Goal: Task Accomplishment & Management: Manage account settings

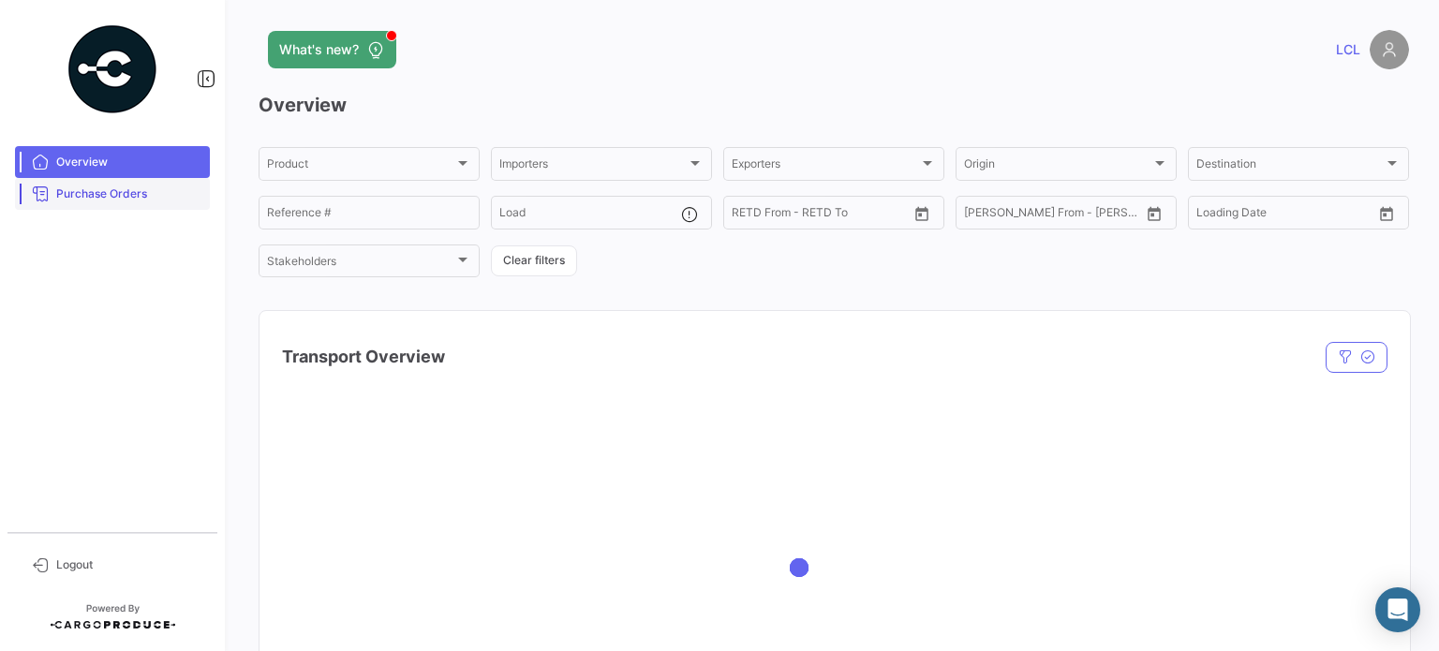
click at [111, 189] on span "Purchase Orders" at bounding box center [129, 193] width 146 height 17
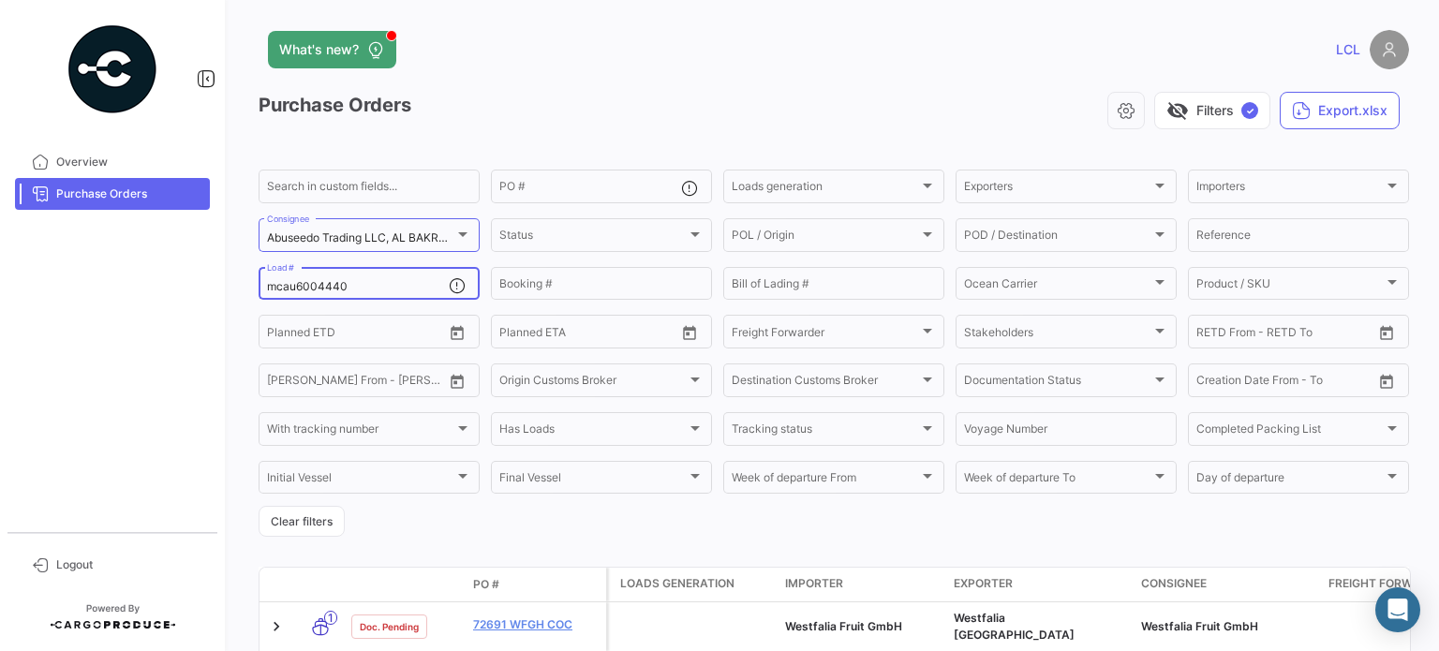
click at [321, 293] on input "mcau6004440" at bounding box center [358, 286] width 182 height 13
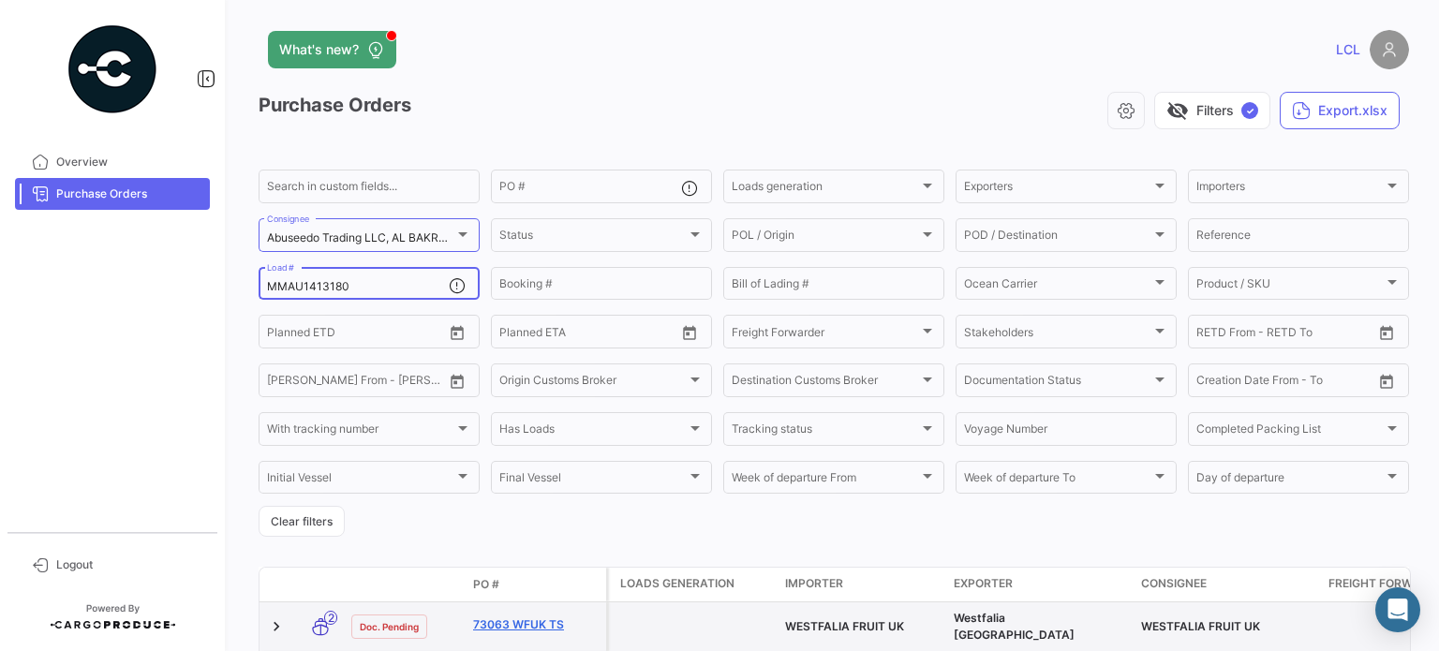
type input "MMAU1413180"
click at [548, 626] on link "73063 WFUK TS" at bounding box center [536, 624] width 126 height 17
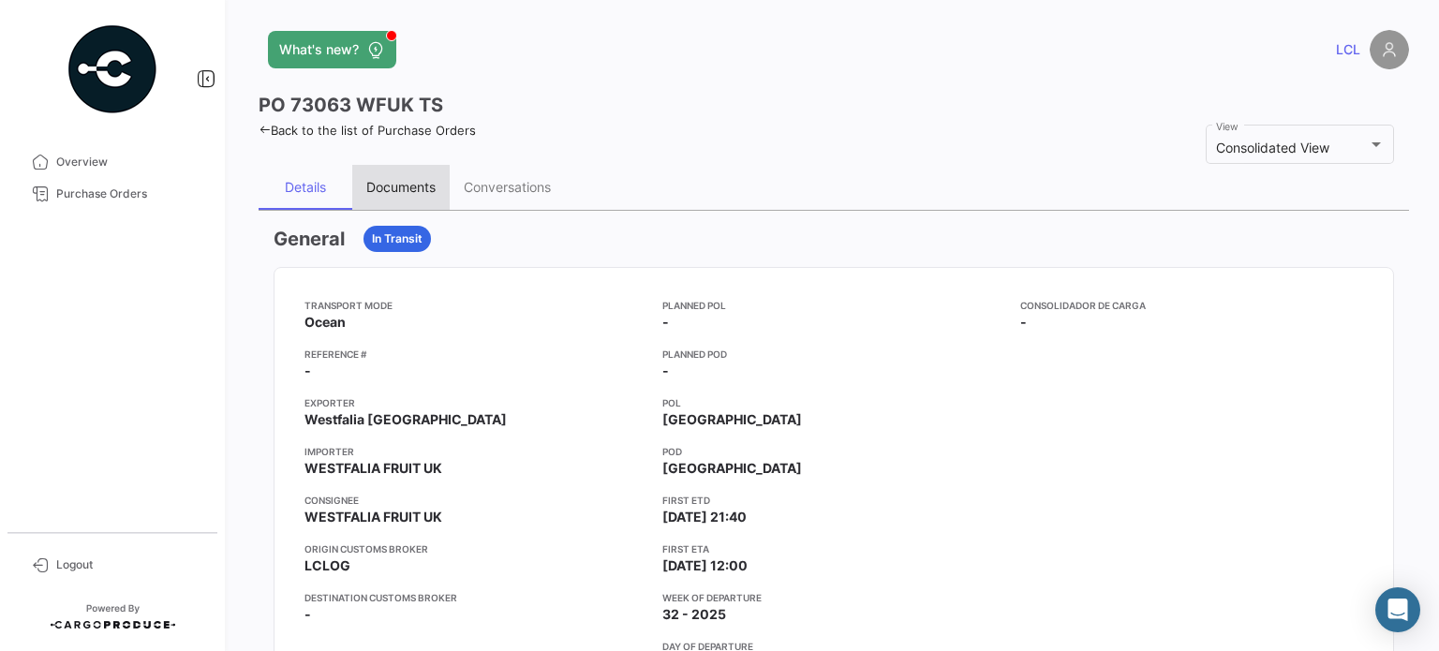
click at [418, 180] on div "Documents" at bounding box center [400, 187] width 69 height 16
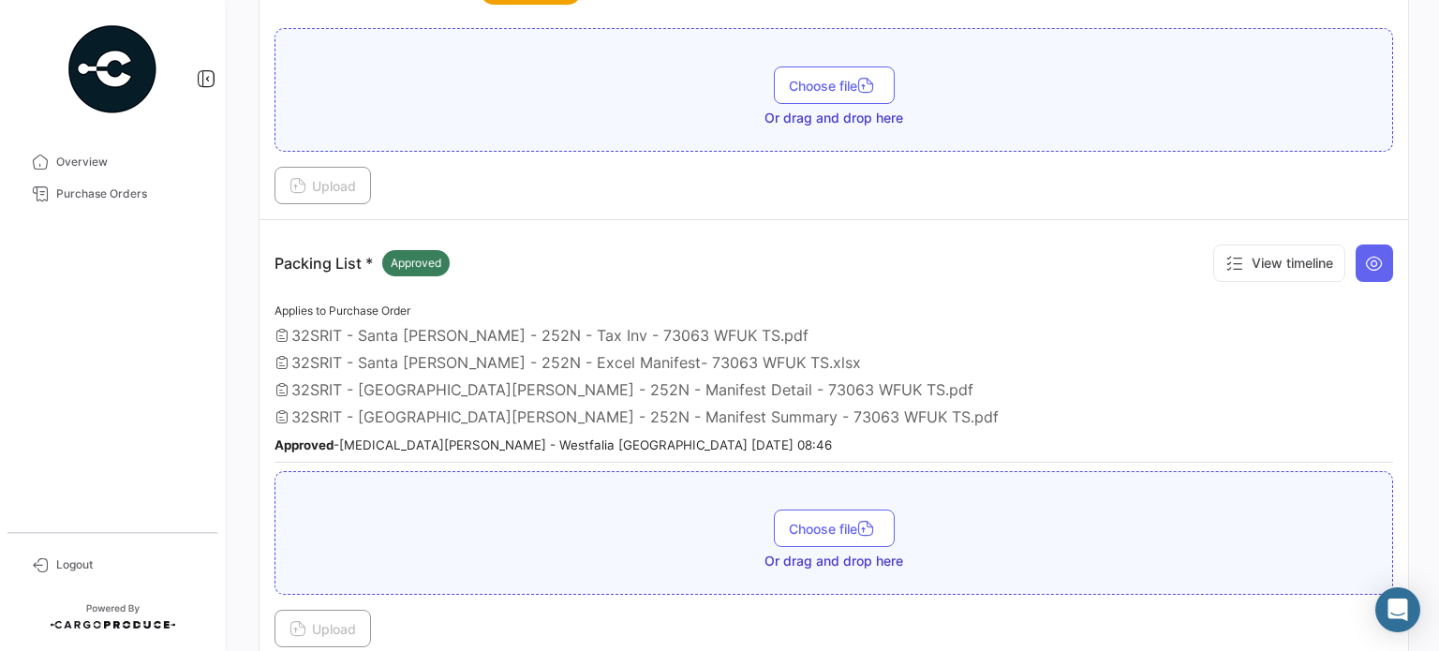
scroll to position [468, 0]
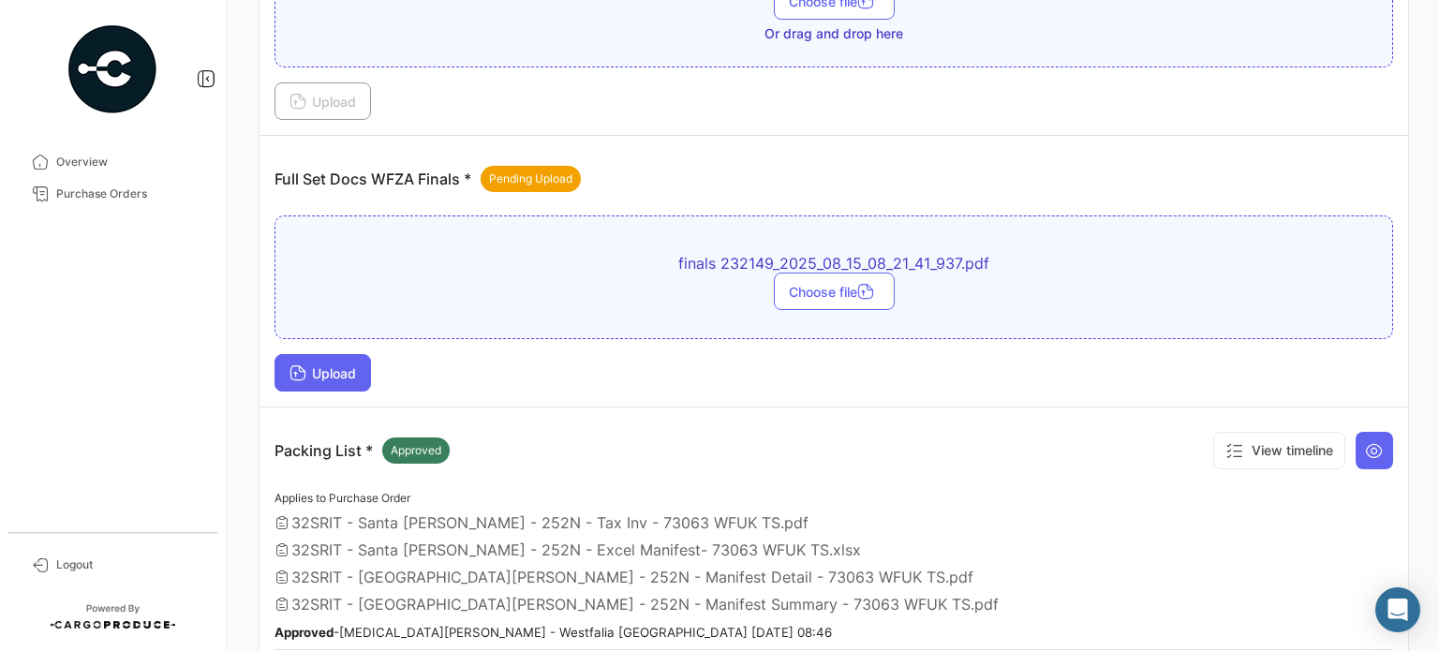
click at [330, 370] on span "Upload" at bounding box center [322, 373] width 67 height 16
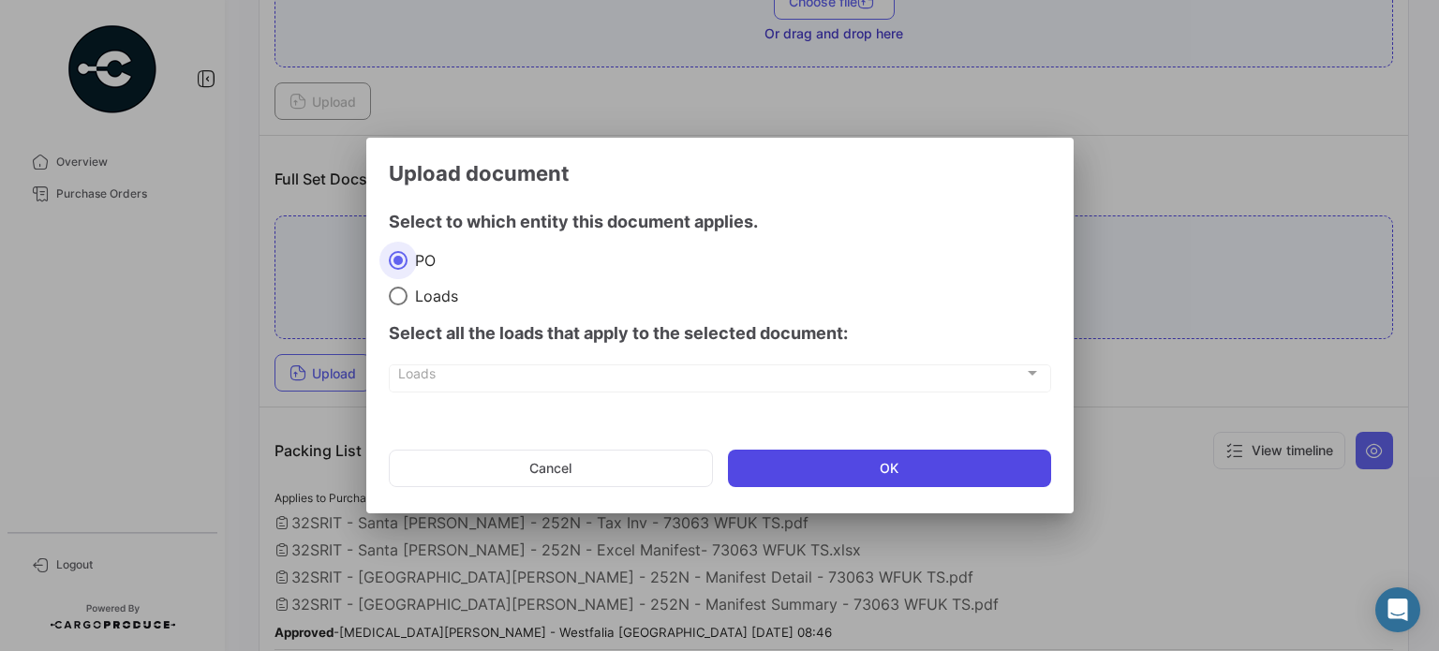
click at [861, 471] on button "OK" at bounding box center [889, 468] width 323 height 37
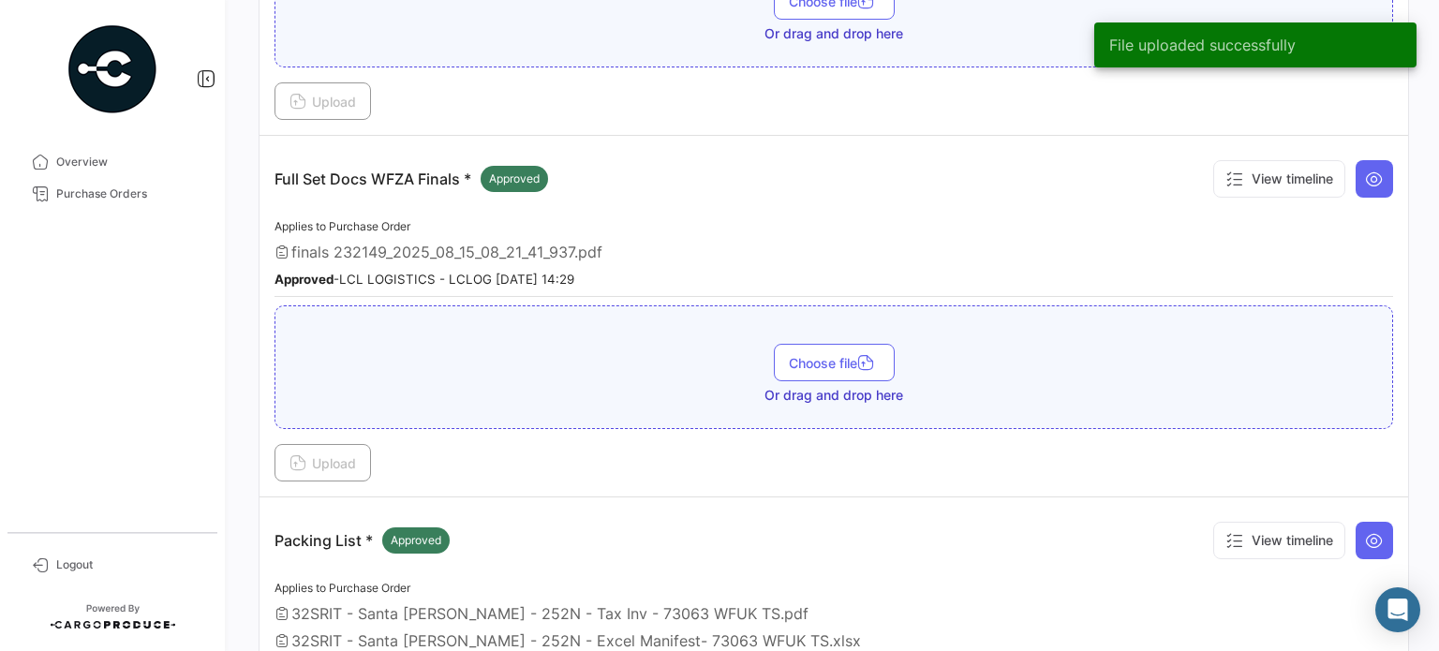
scroll to position [0, 0]
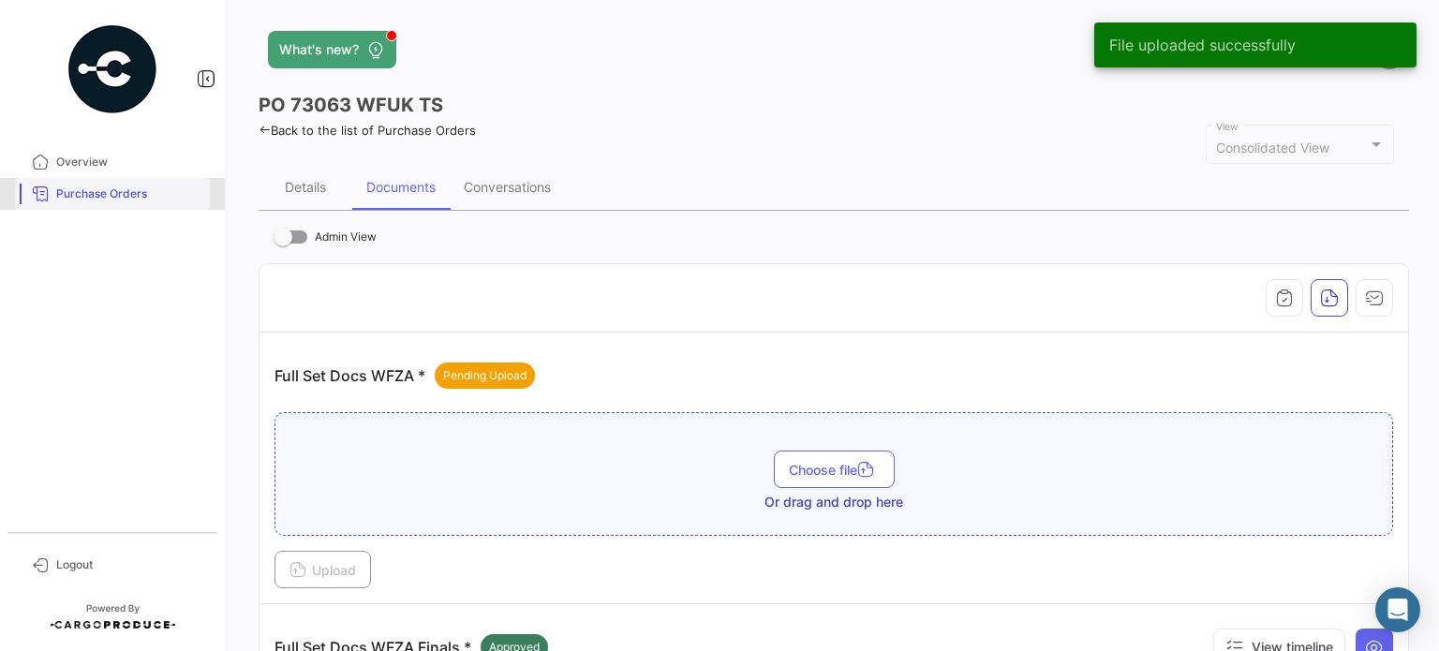
click at [93, 197] on span "Purchase Orders" at bounding box center [129, 193] width 146 height 17
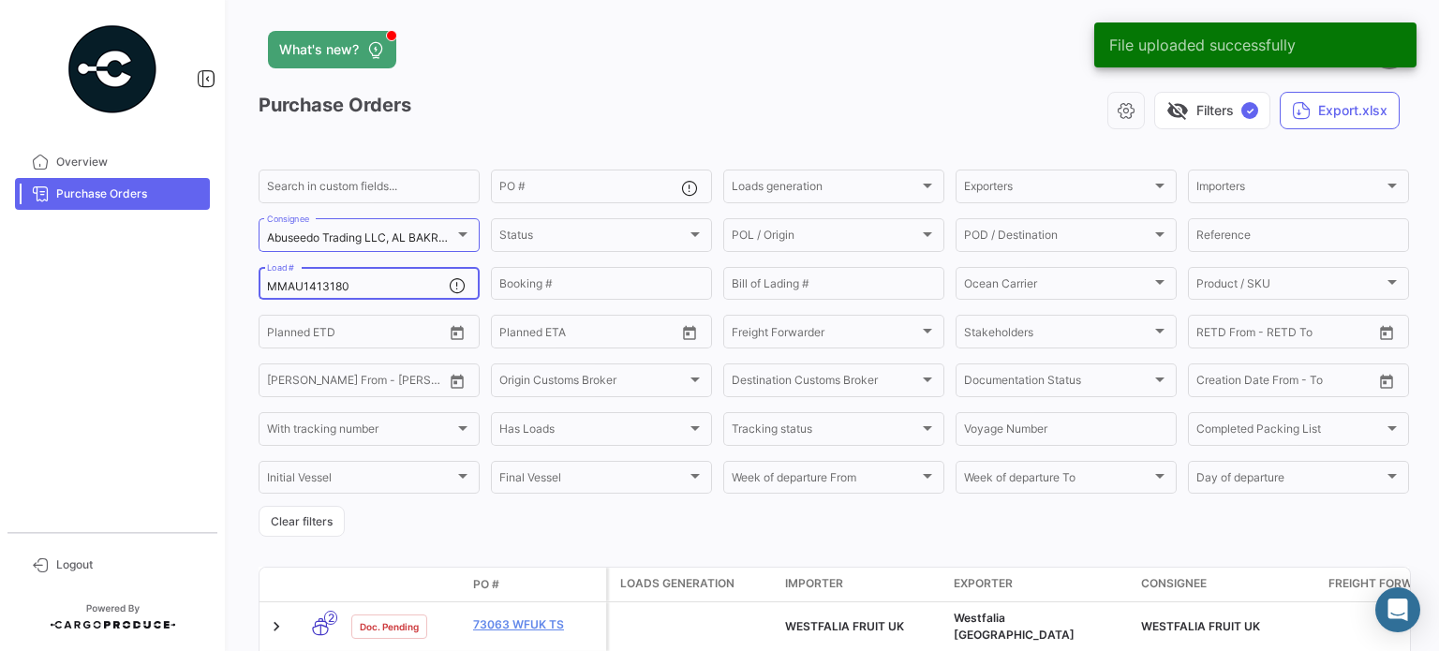
click at [333, 280] on input "MMAU1413180" at bounding box center [358, 286] width 182 height 13
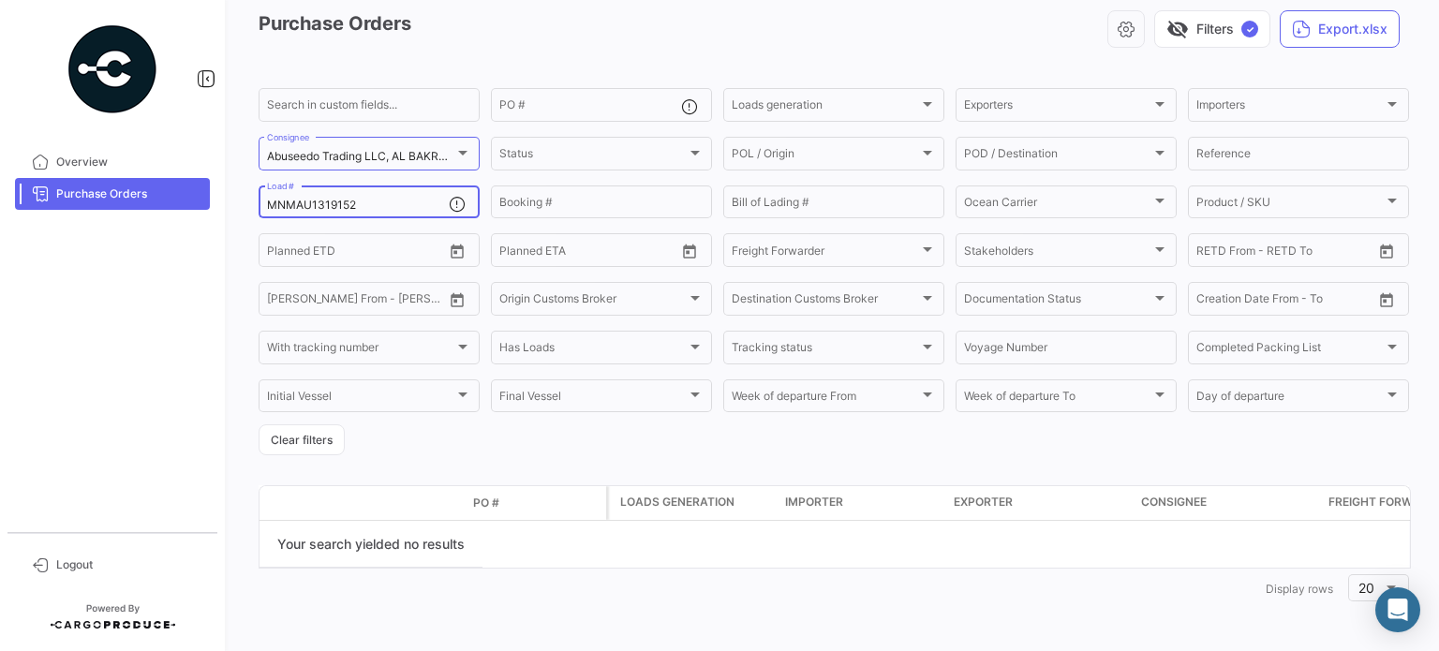
scroll to position [83, 0]
click at [287, 202] on input "MNMAU1319152" at bounding box center [358, 205] width 182 height 13
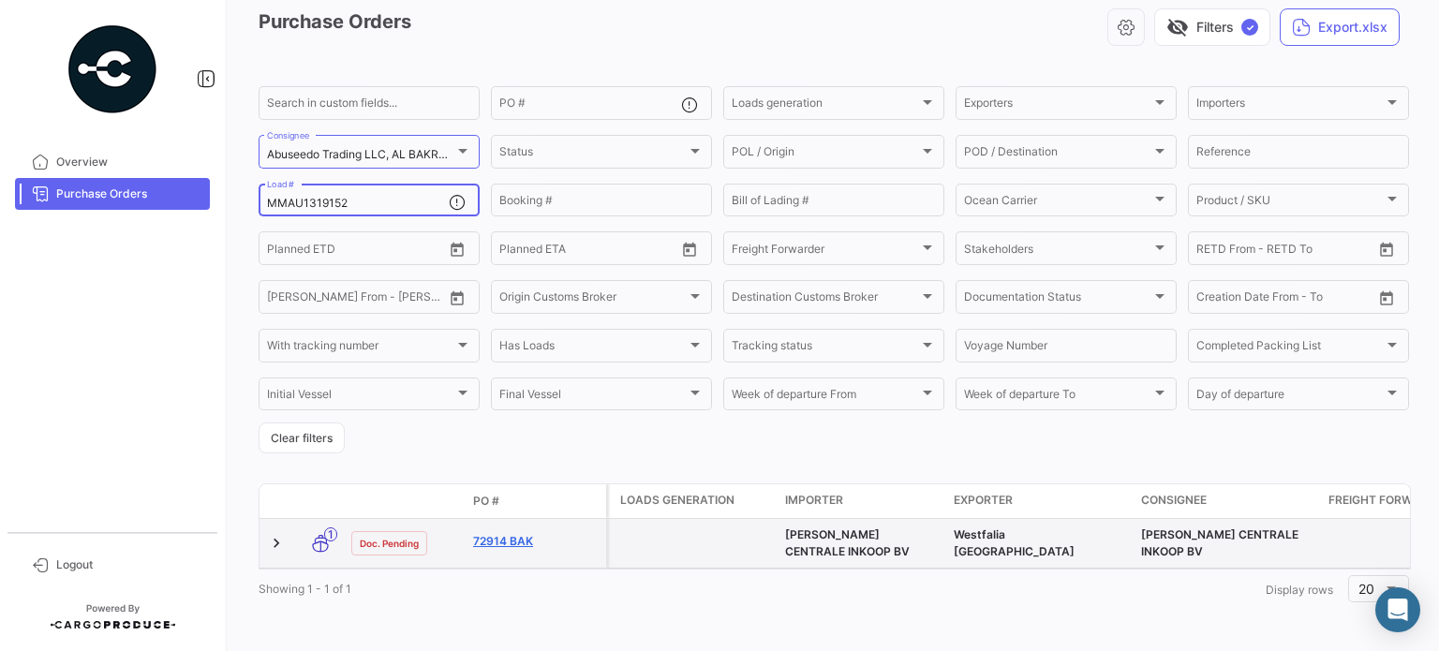
type input "MMAU1319152"
click at [505, 540] on link "72914 BAK" at bounding box center [536, 541] width 126 height 17
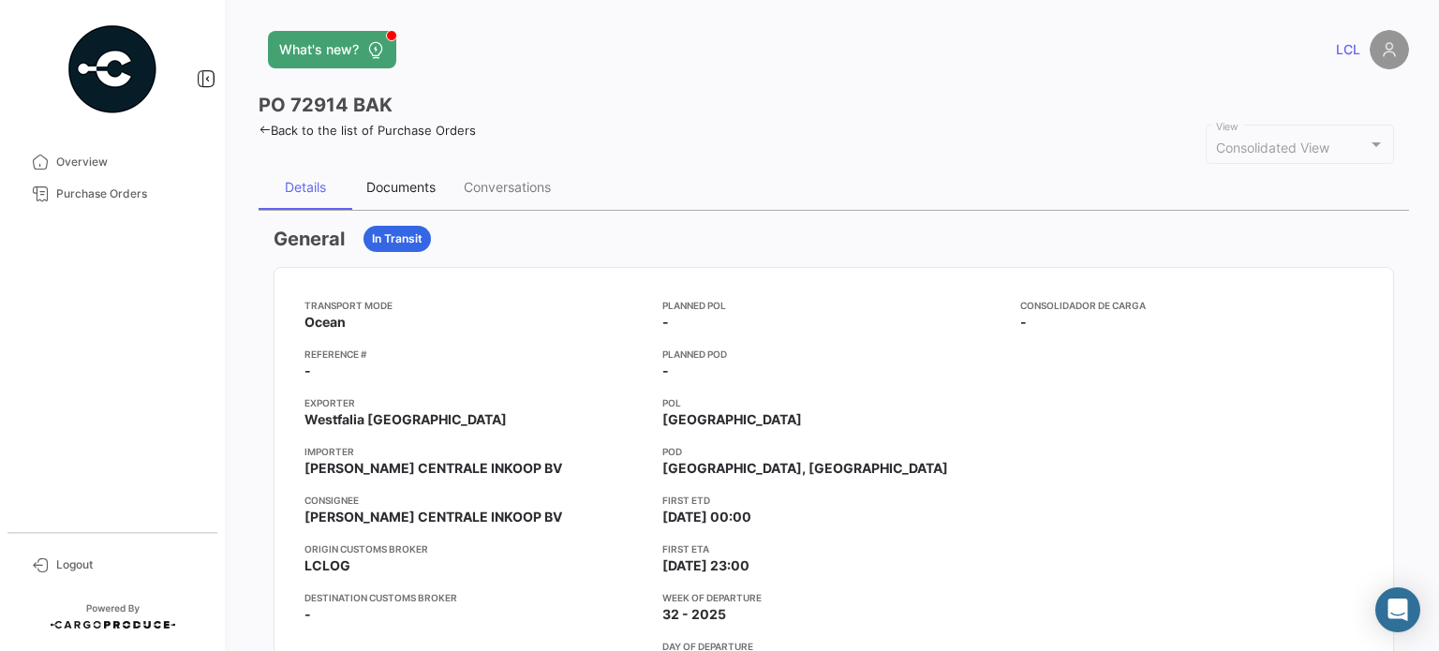
click at [386, 181] on div "Documents" at bounding box center [400, 187] width 69 height 16
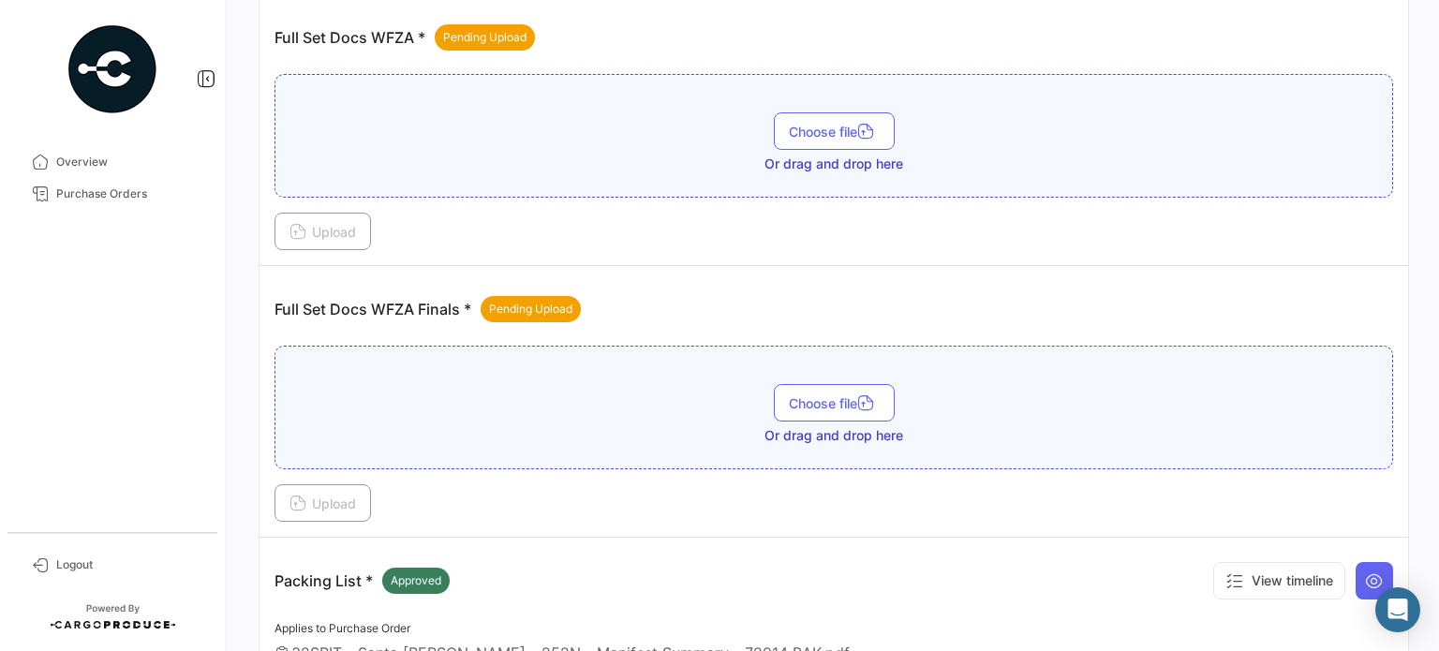
scroll to position [375, 0]
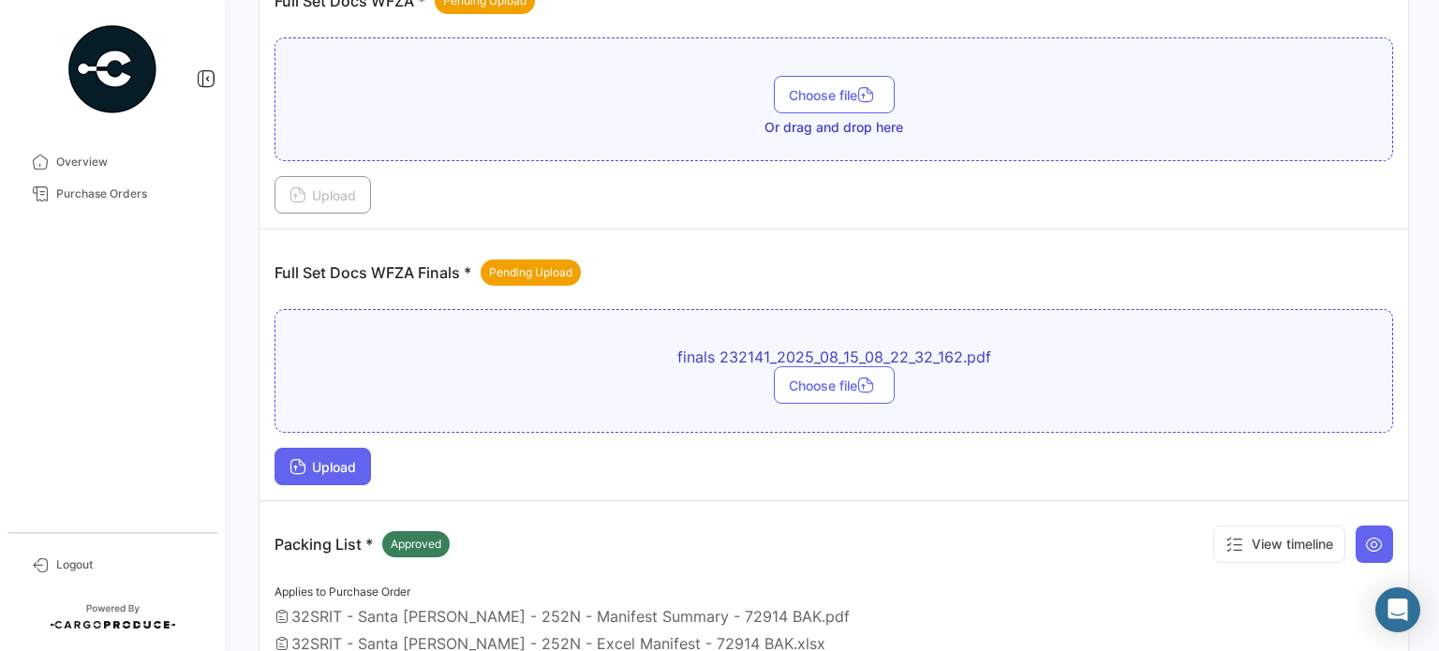
click at [332, 466] on span "Upload" at bounding box center [322, 467] width 67 height 16
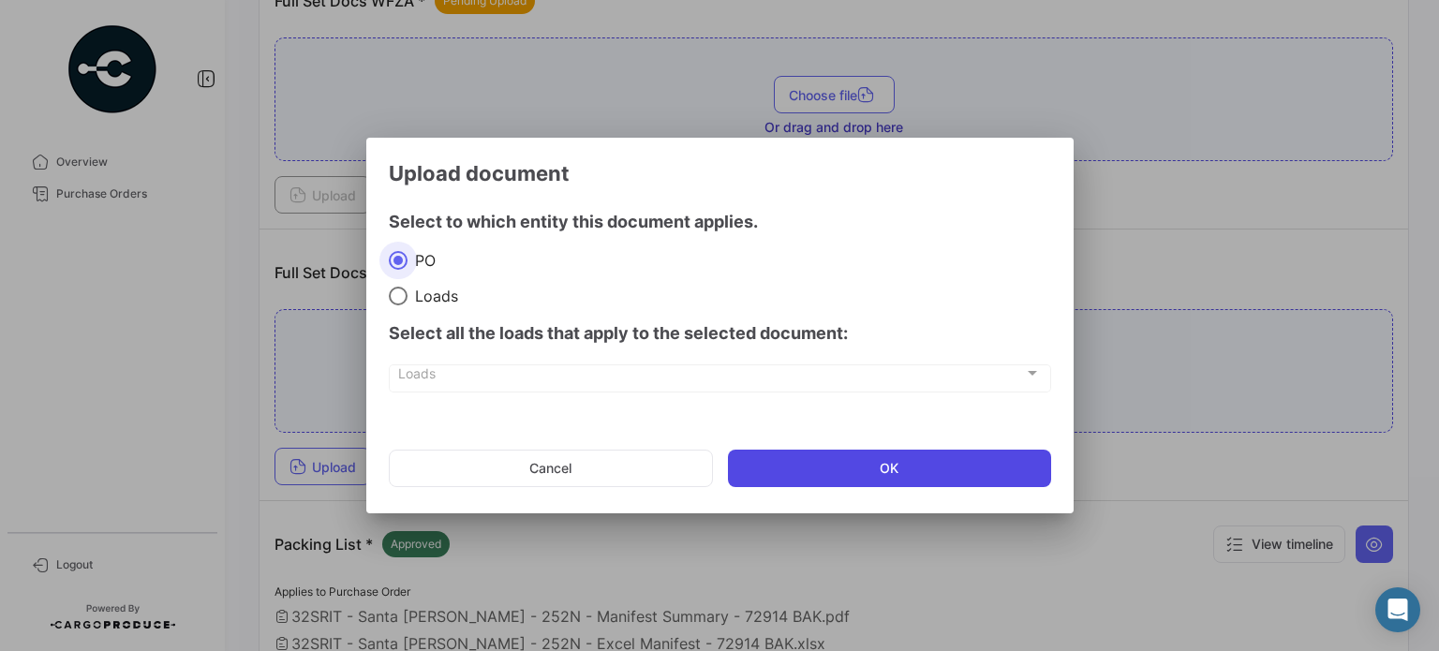
click at [815, 467] on button "OK" at bounding box center [889, 468] width 323 height 37
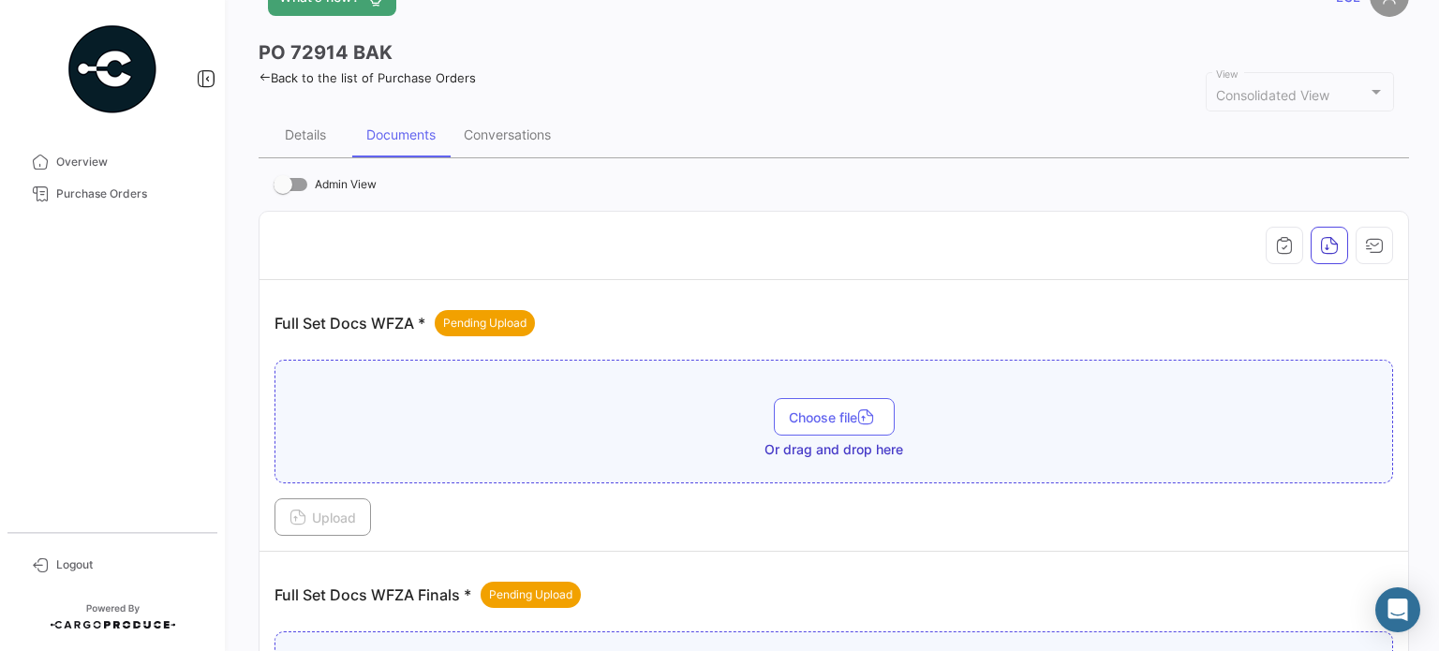
scroll to position [0, 0]
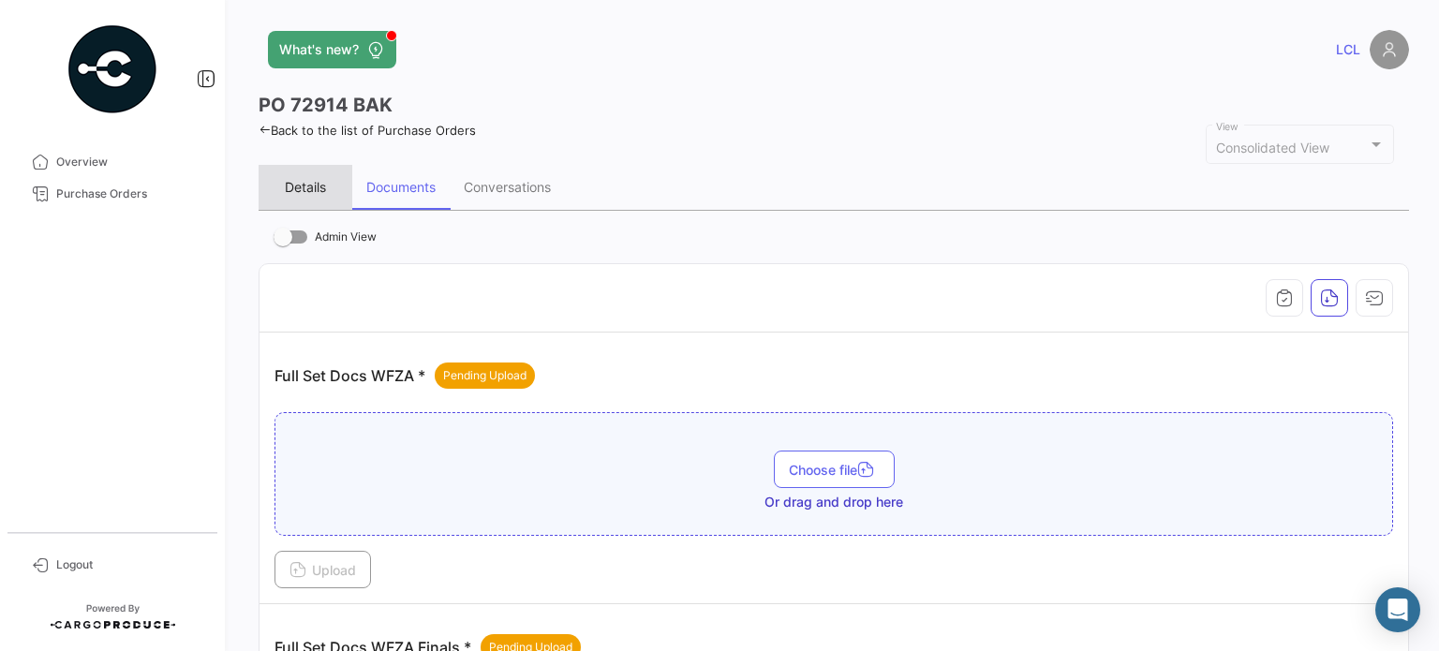
click at [322, 186] on div "Details" at bounding box center [305, 187] width 41 height 16
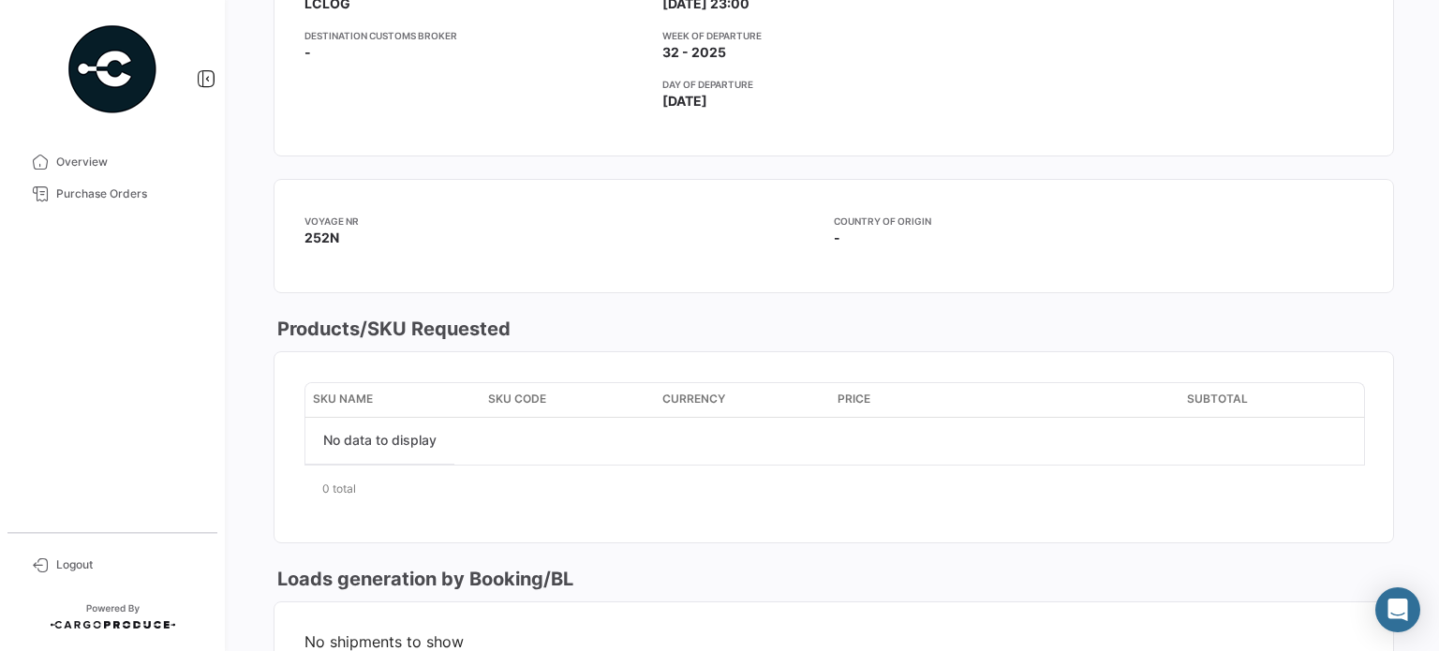
scroll to position [843, 0]
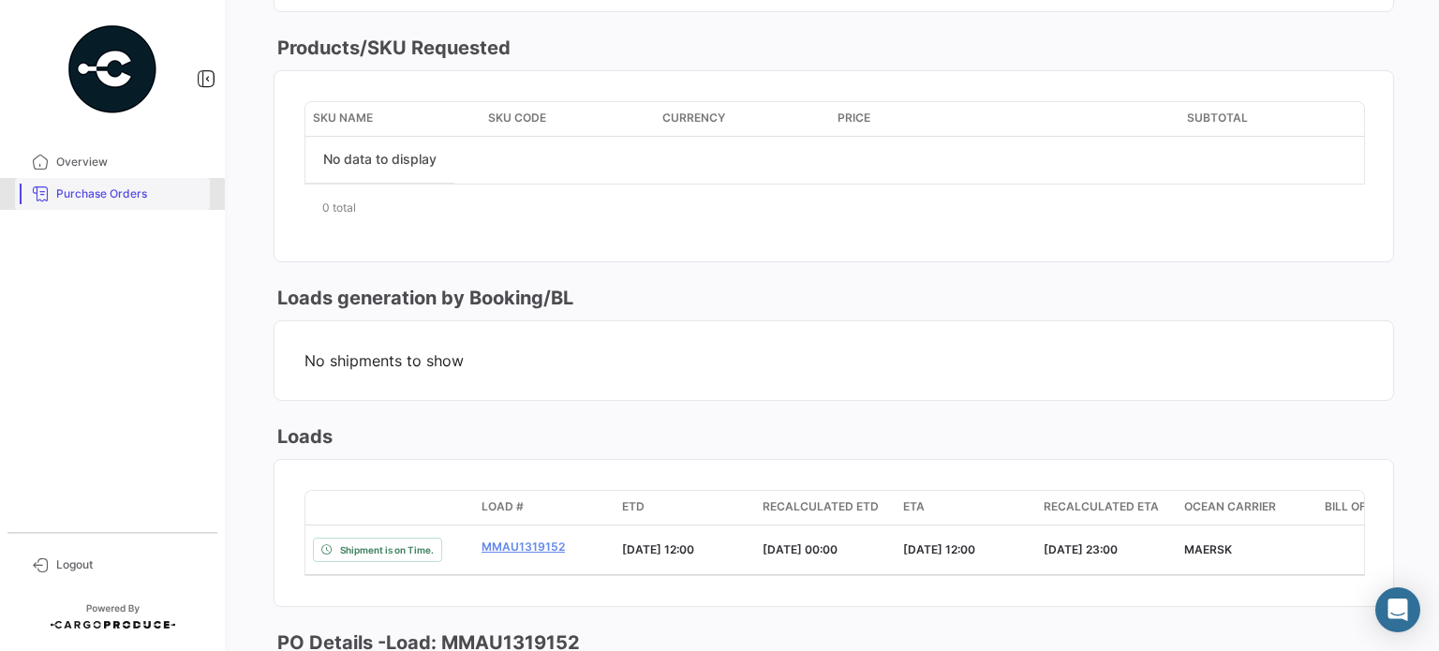
click at [103, 196] on span "Purchase Orders" at bounding box center [129, 193] width 146 height 17
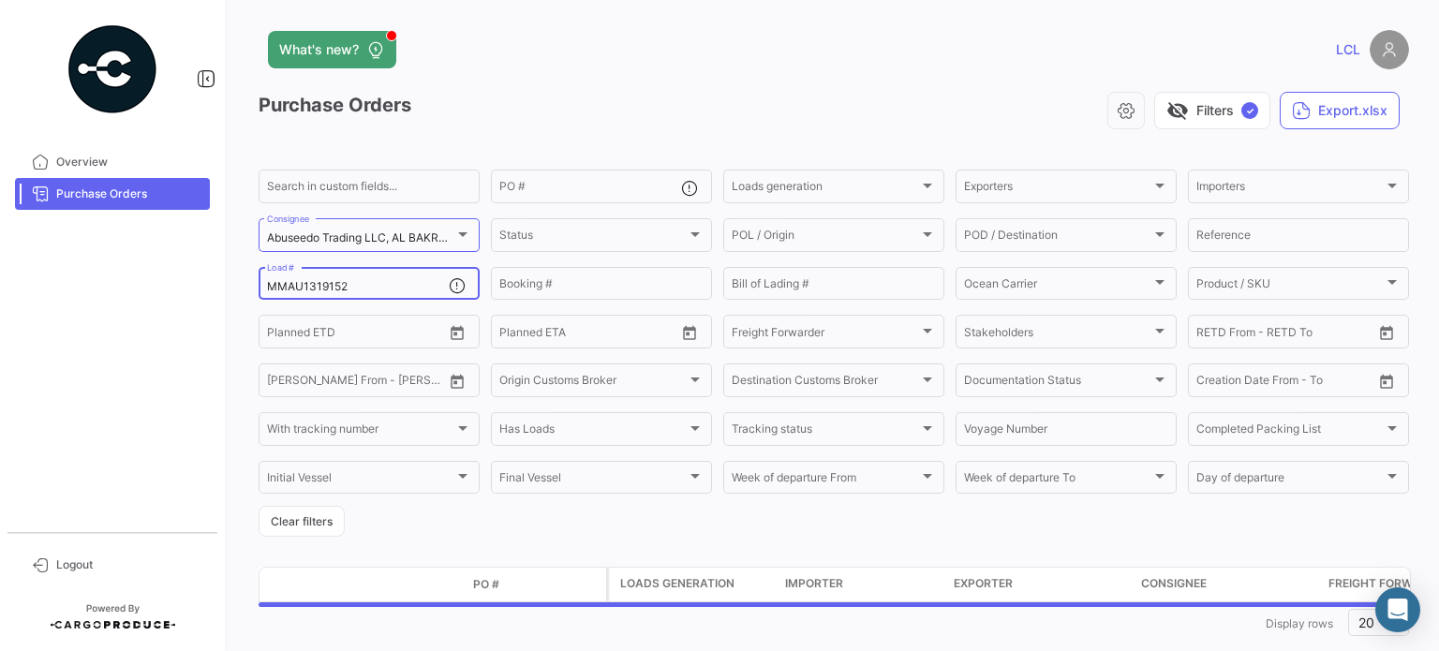
click at [318, 293] on input "MMAU1319152" at bounding box center [358, 286] width 182 height 13
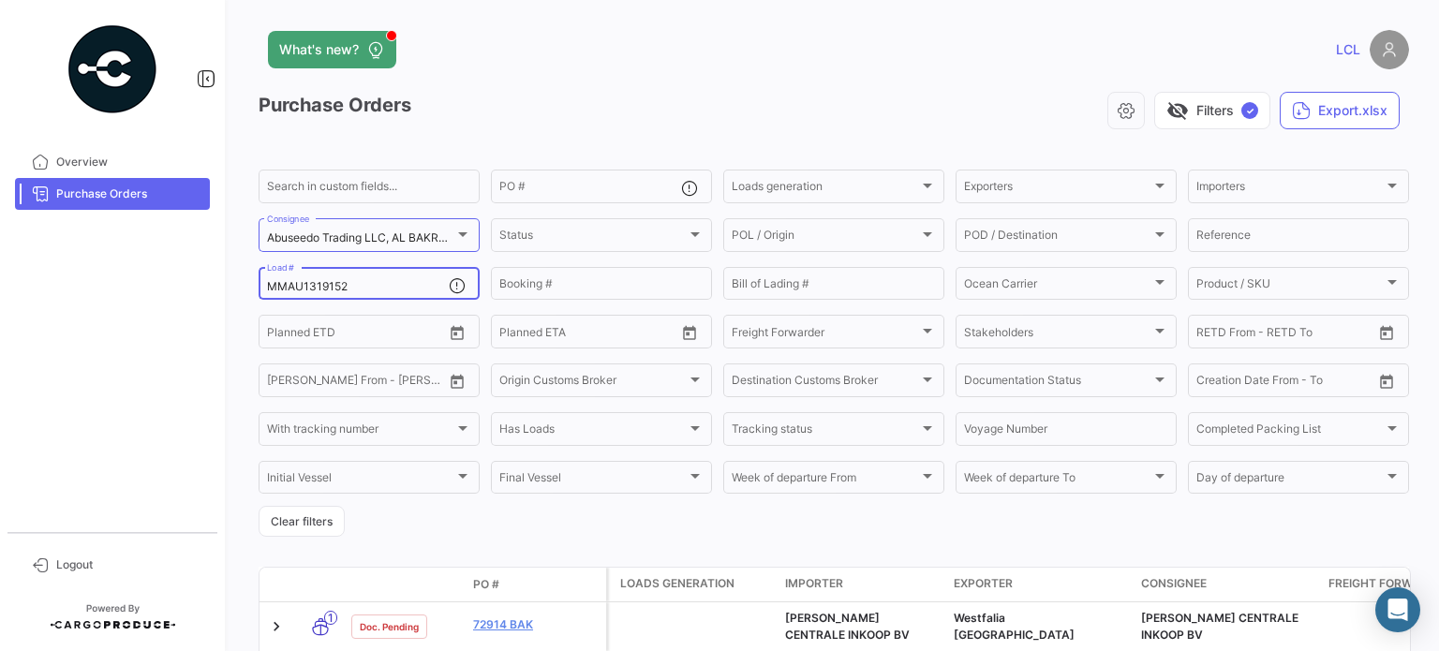
click at [318, 293] on input "MMAU1319152" at bounding box center [358, 286] width 182 height 13
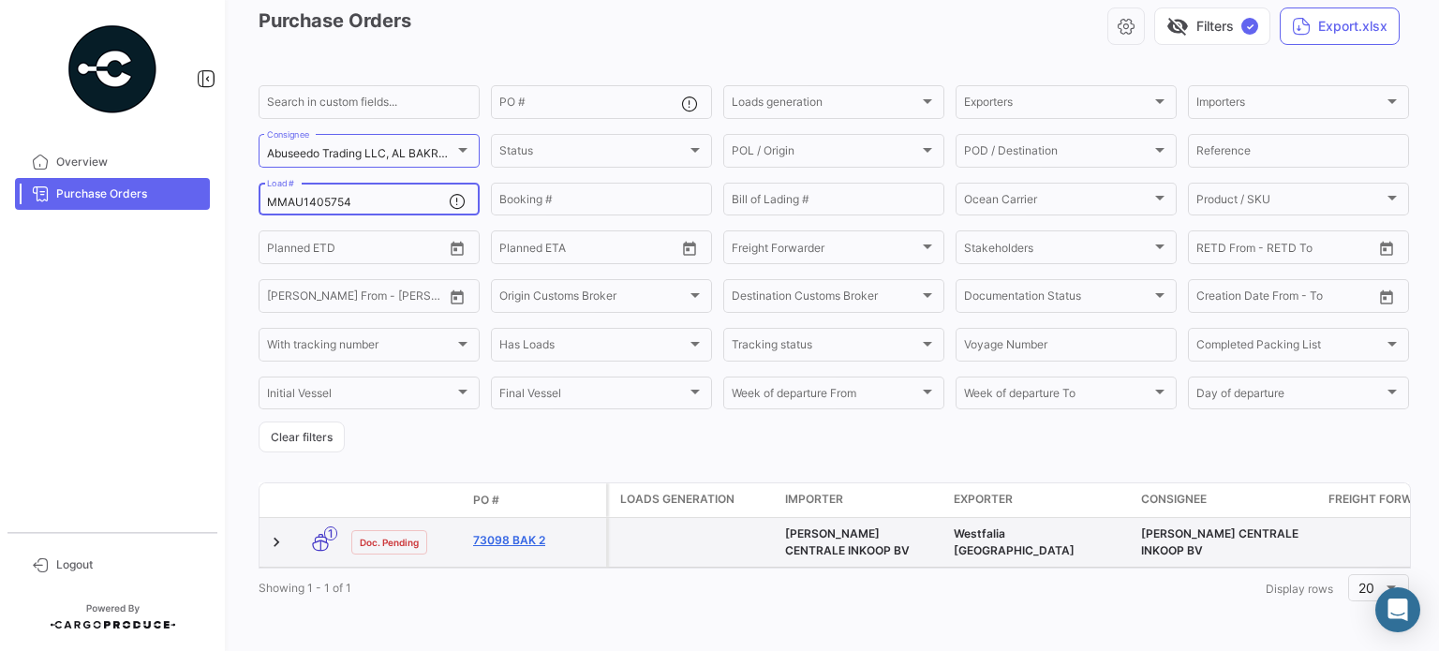
scroll to position [101, 0]
type input "MMAU1405754"
click at [525, 532] on link "73098 BAK 2" at bounding box center [536, 540] width 126 height 17
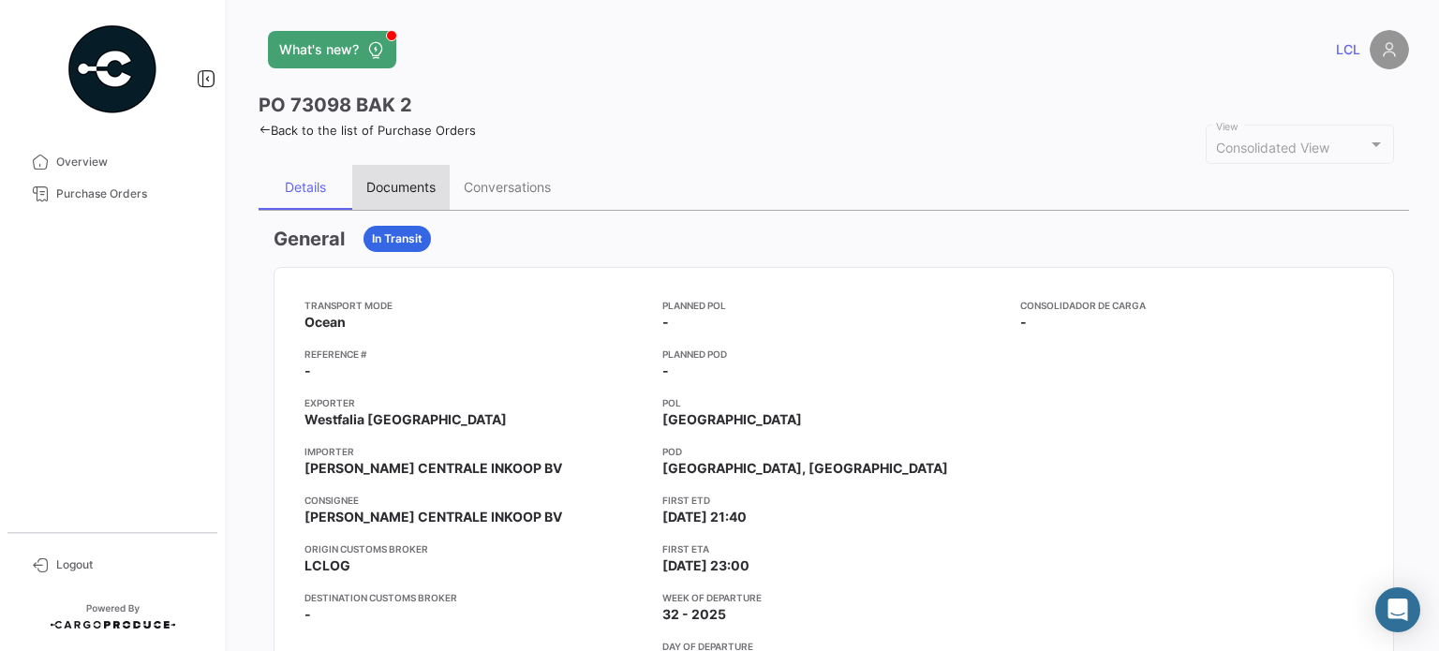
click at [382, 189] on div "Documents" at bounding box center [400, 187] width 69 height 16
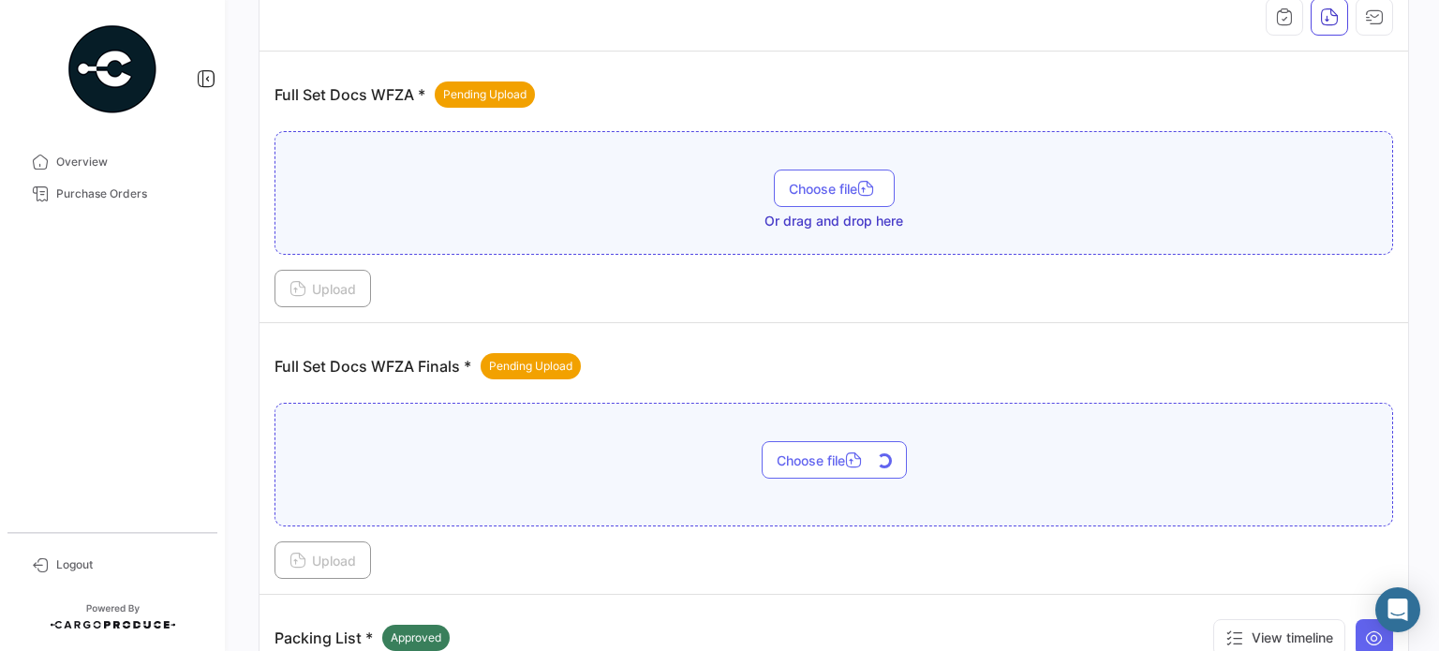
scroll to position [562, 0]
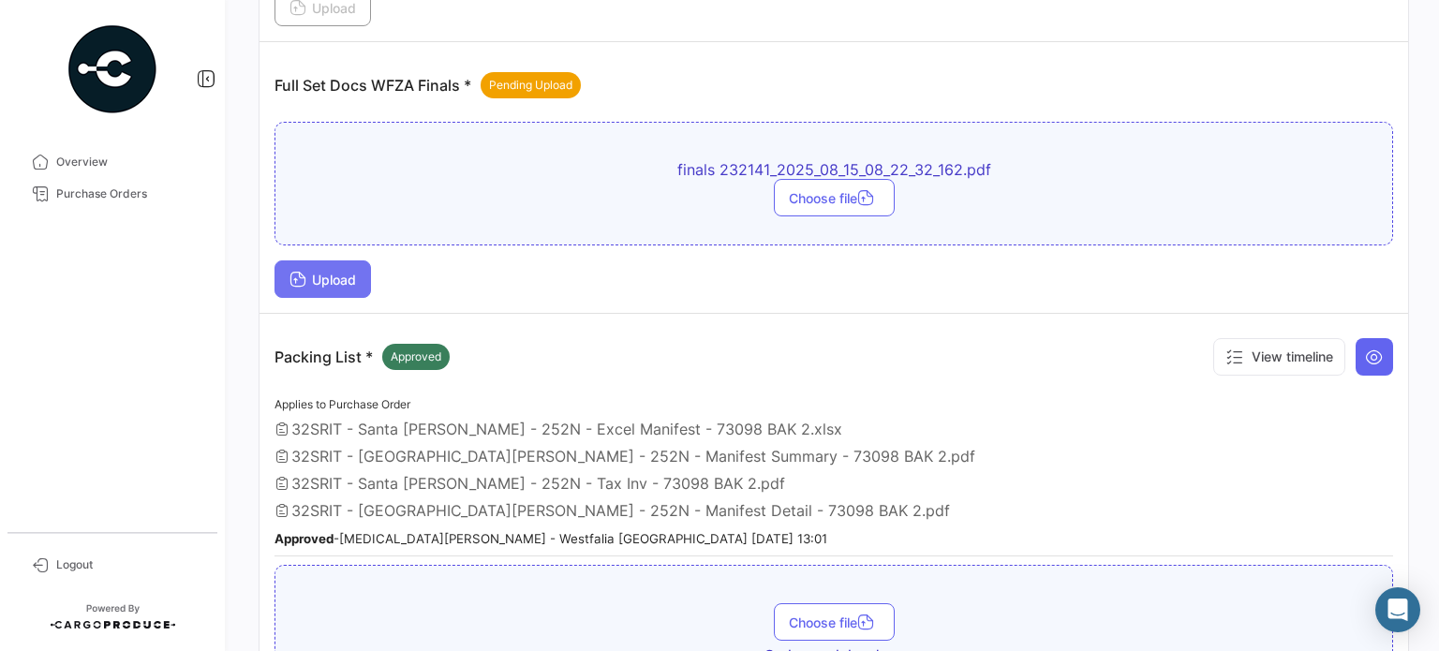
click at [327, 285] on button "Upload" at bounding box center [322, 278] width 96 height 37
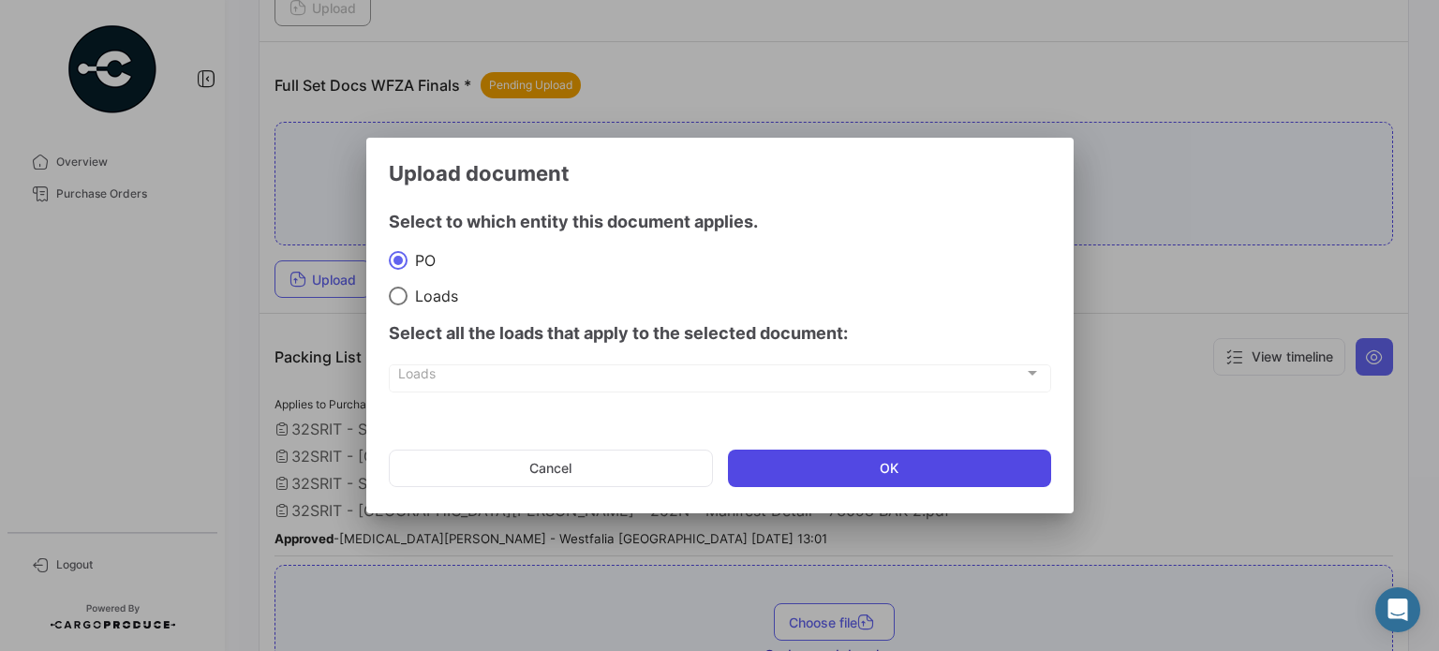
click at [798, 479] on button "OK" at bounding box center [889, 468] width 323 height 37
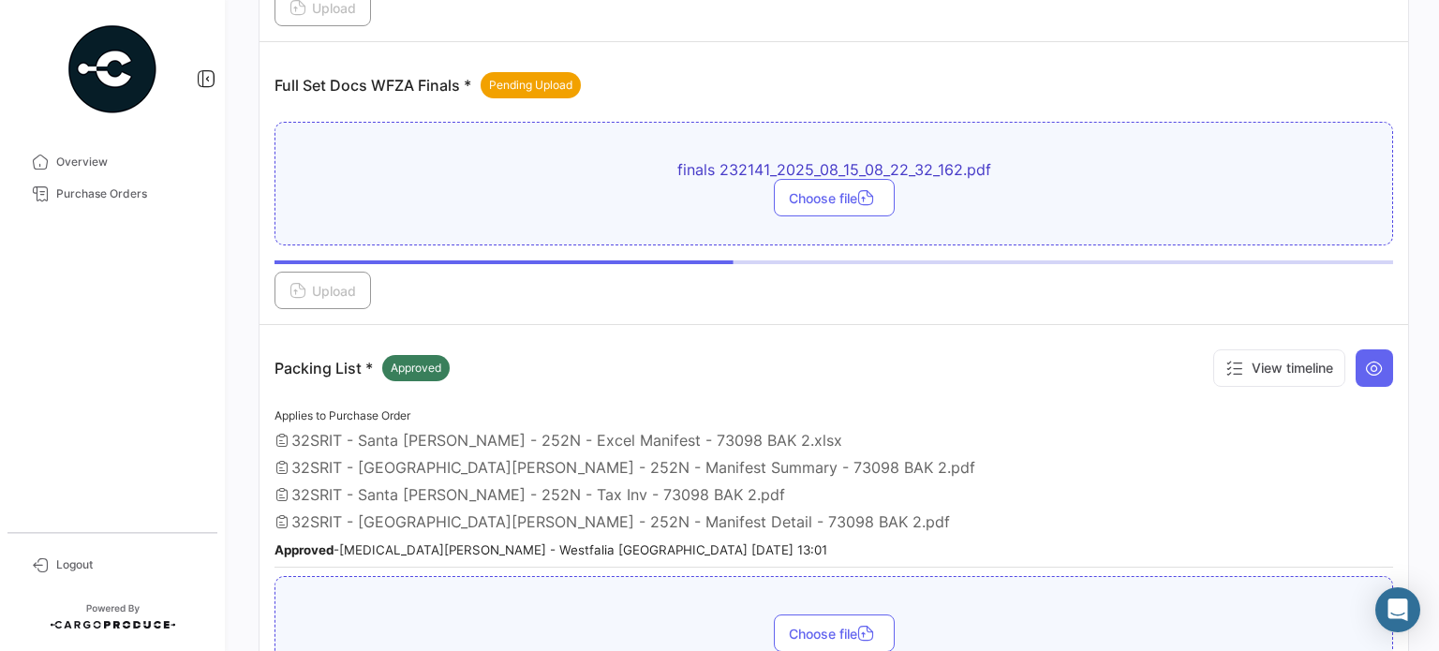
drag, startPoint x: 60, startPoint y: 201, endPoint x: 256, endPoint y: 263, distance: 205.3
click at [61, 201] on span "Purchase Orders" at bounding box center [129, 193] width 146 height 17
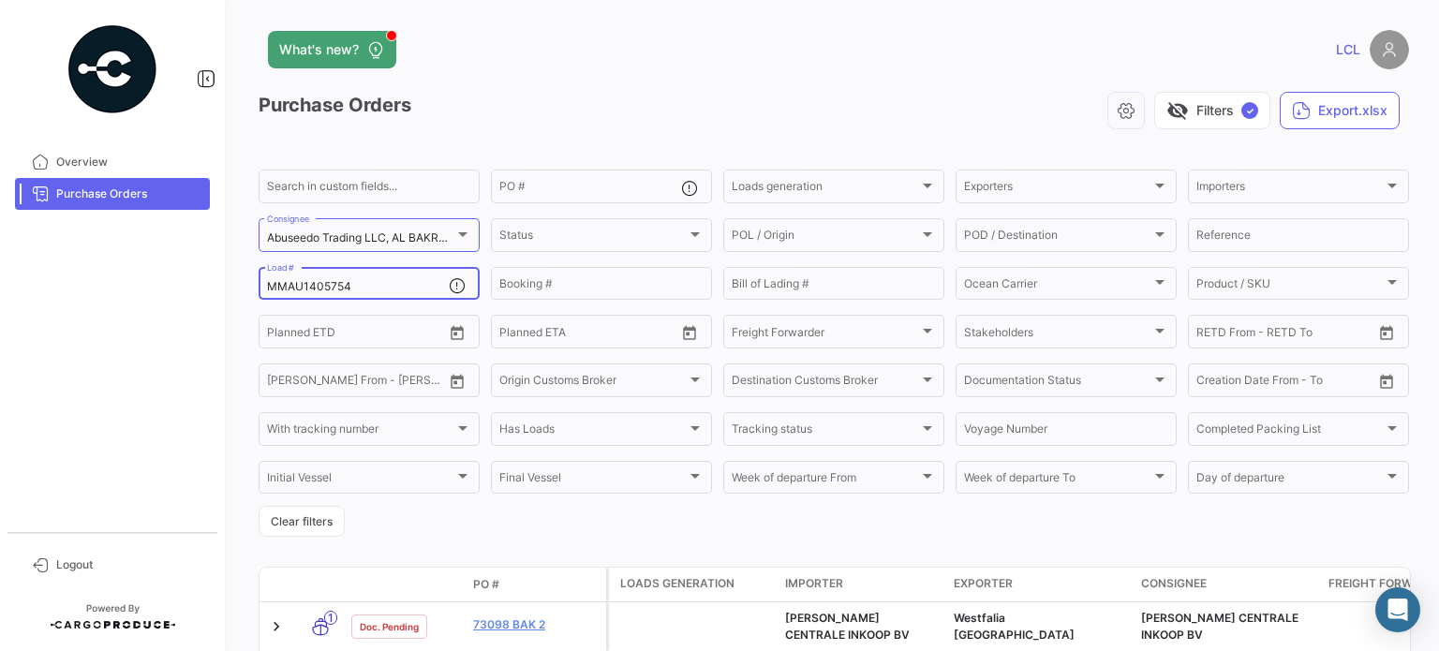
click at [309, 289] on input "MMAU1405754" at bounding box center [358, 286] width 182 height 13
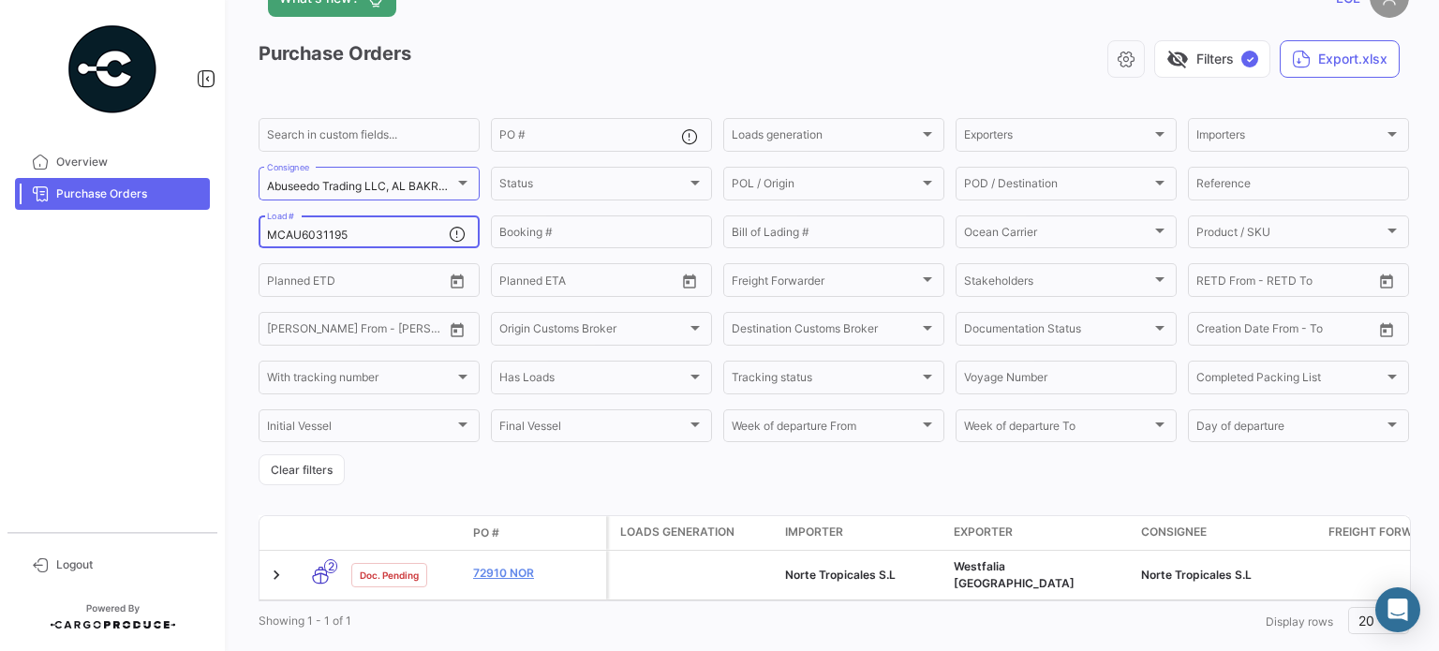
scroll to position [94, 0]
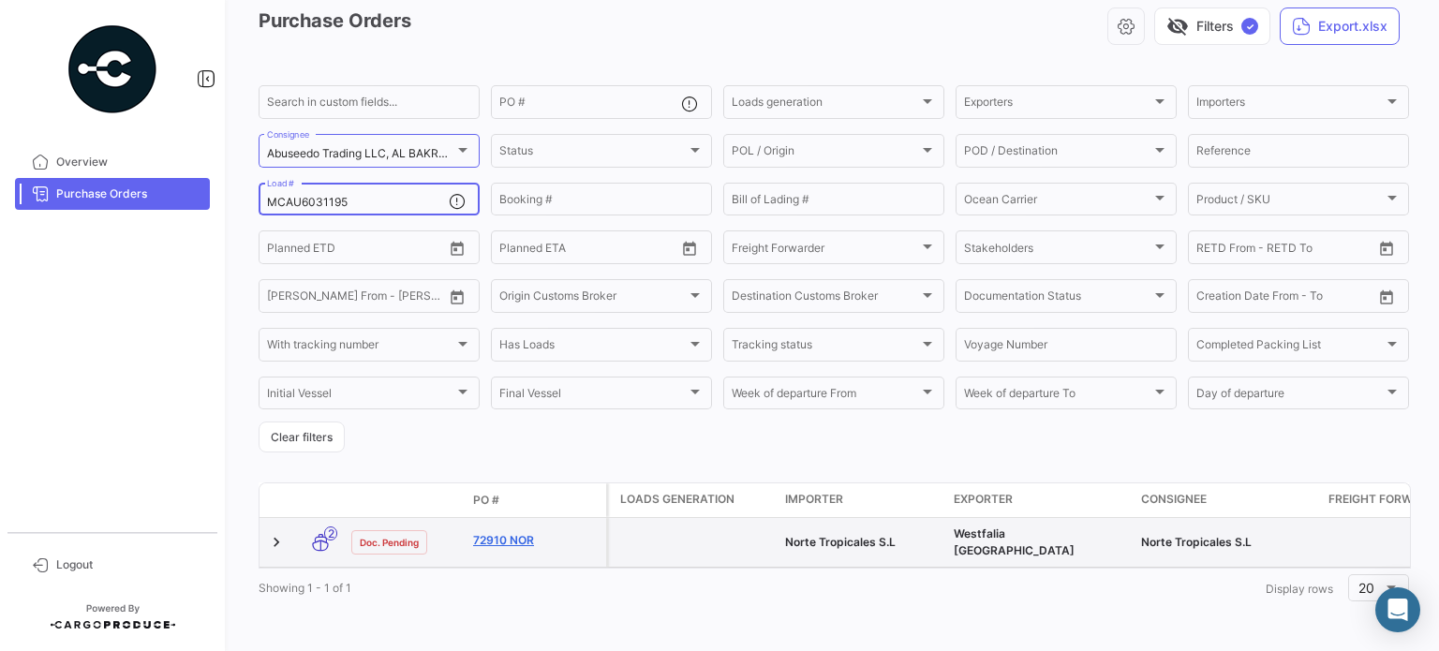
type input "MCAU6031195"
click at [510, 532] on link "72910 NOR" at bounding box center [536, 540] width 126 height 17
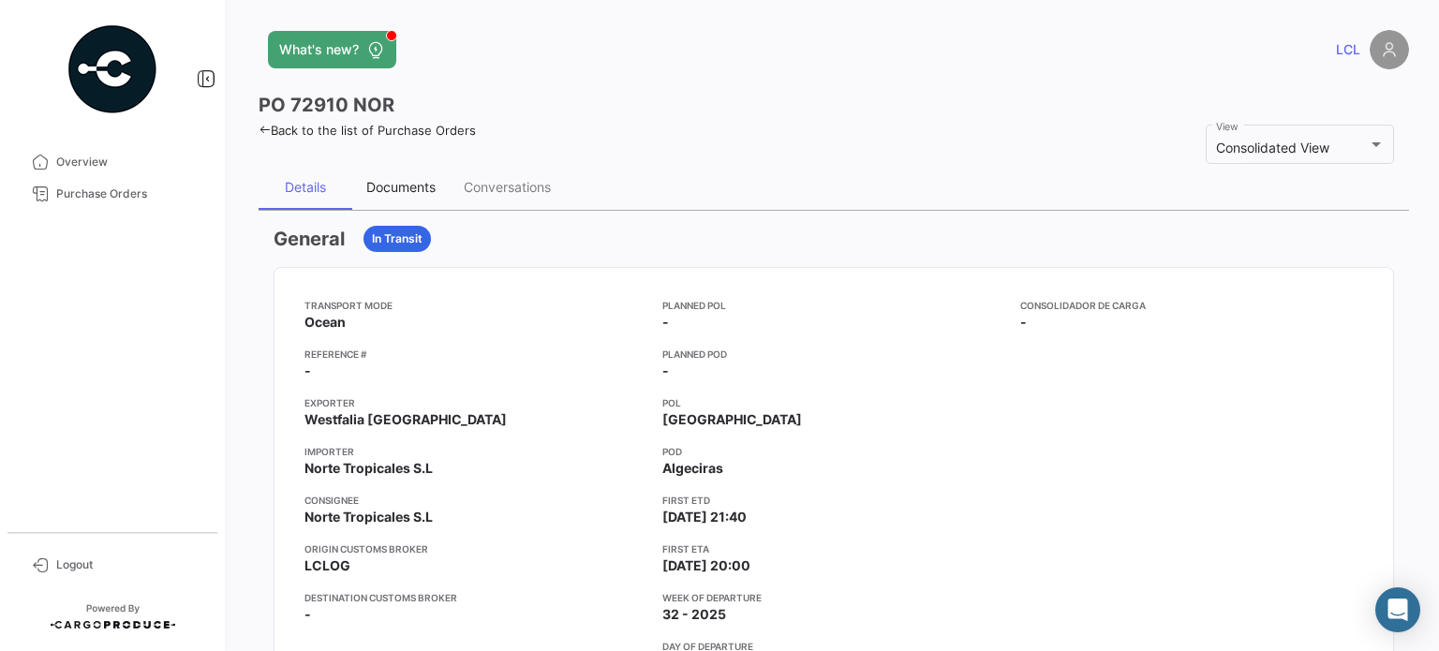
click at [397, 194] on div "Documents" at bounding box center [400, 187] width 97 height 45
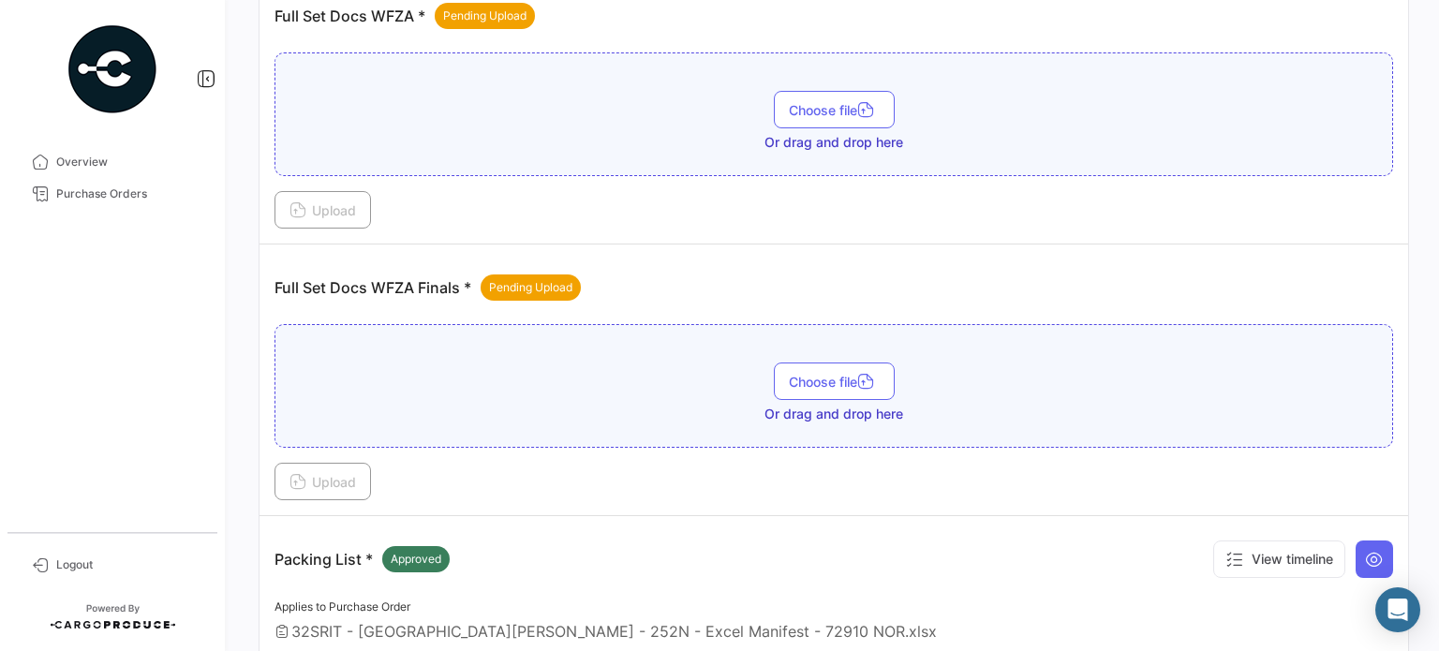
scroll to position [468, 0]
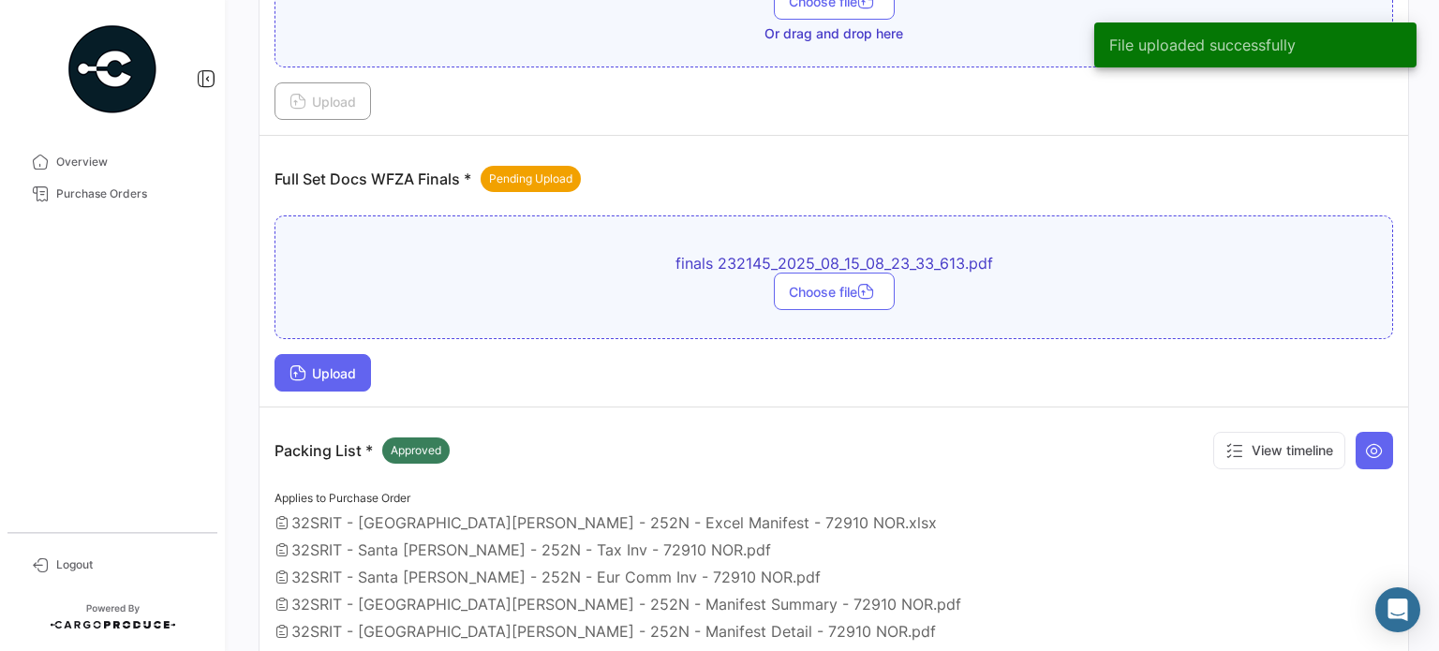
click at [326, 371] on span "Upload" at bounding box center [322, 373] width 67 height 16
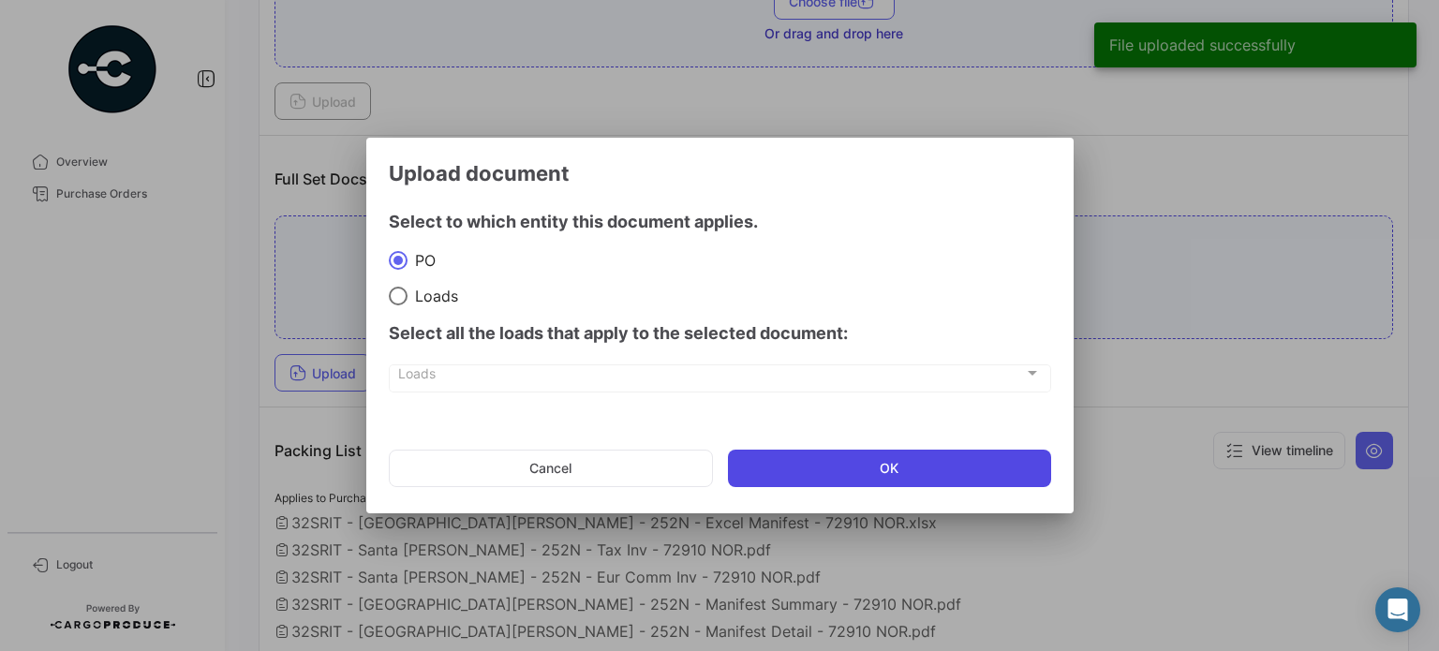
click at [839, 472] on button "OK" at bounding box center [889, 468] width 323 height 37
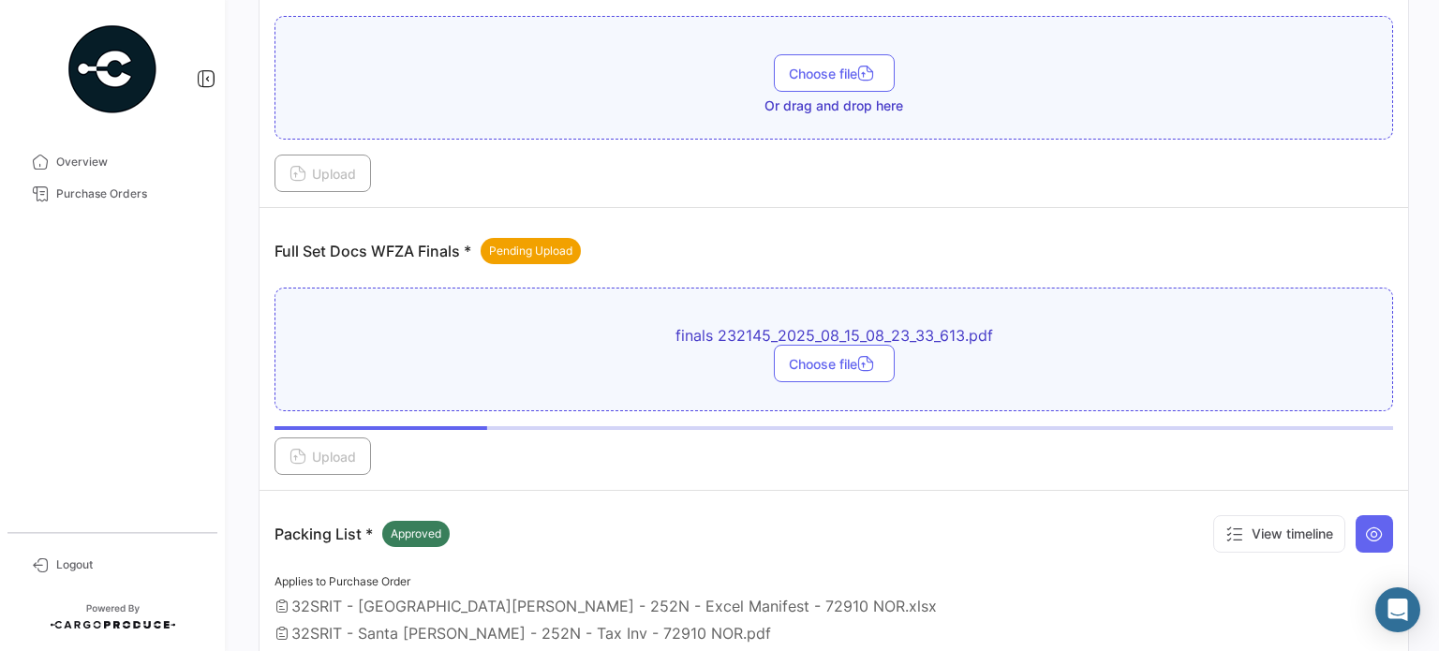
scroll to position [375, 0]
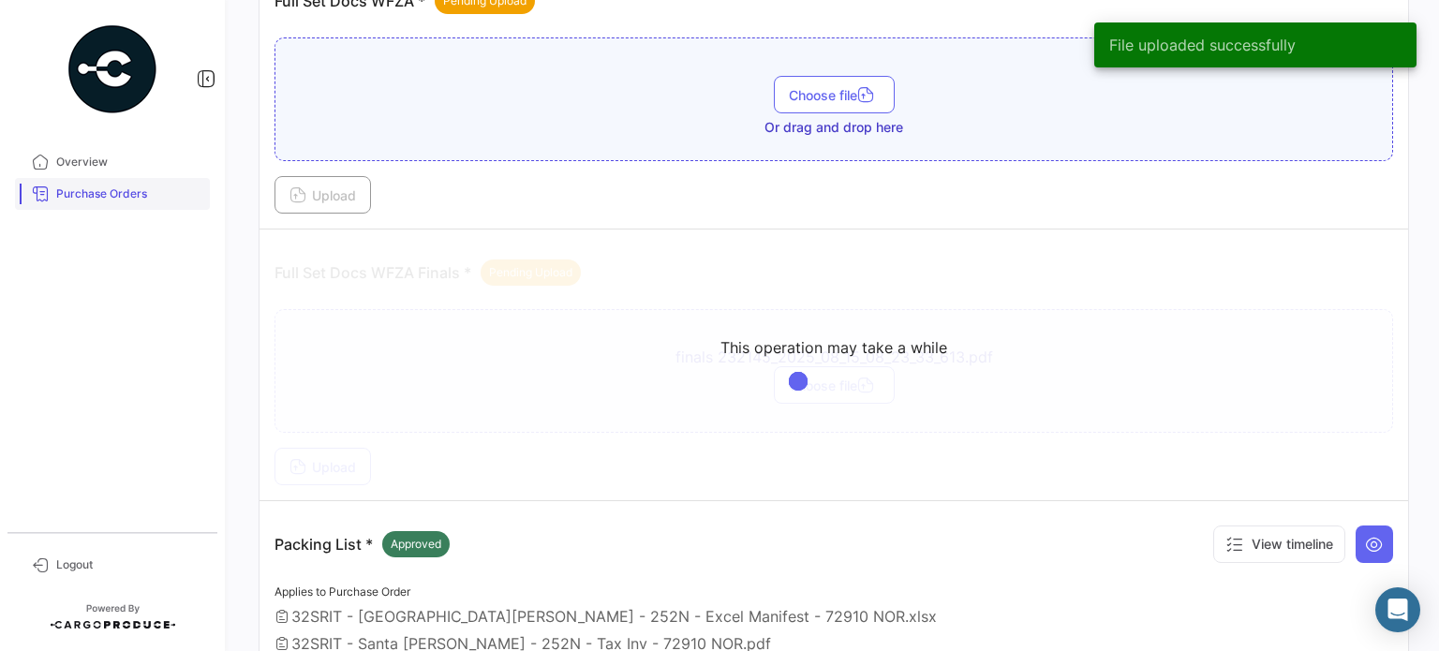
click at [94, 195] on span "Purchase Orders" at bounding box center [129, 193] width 146 height 17
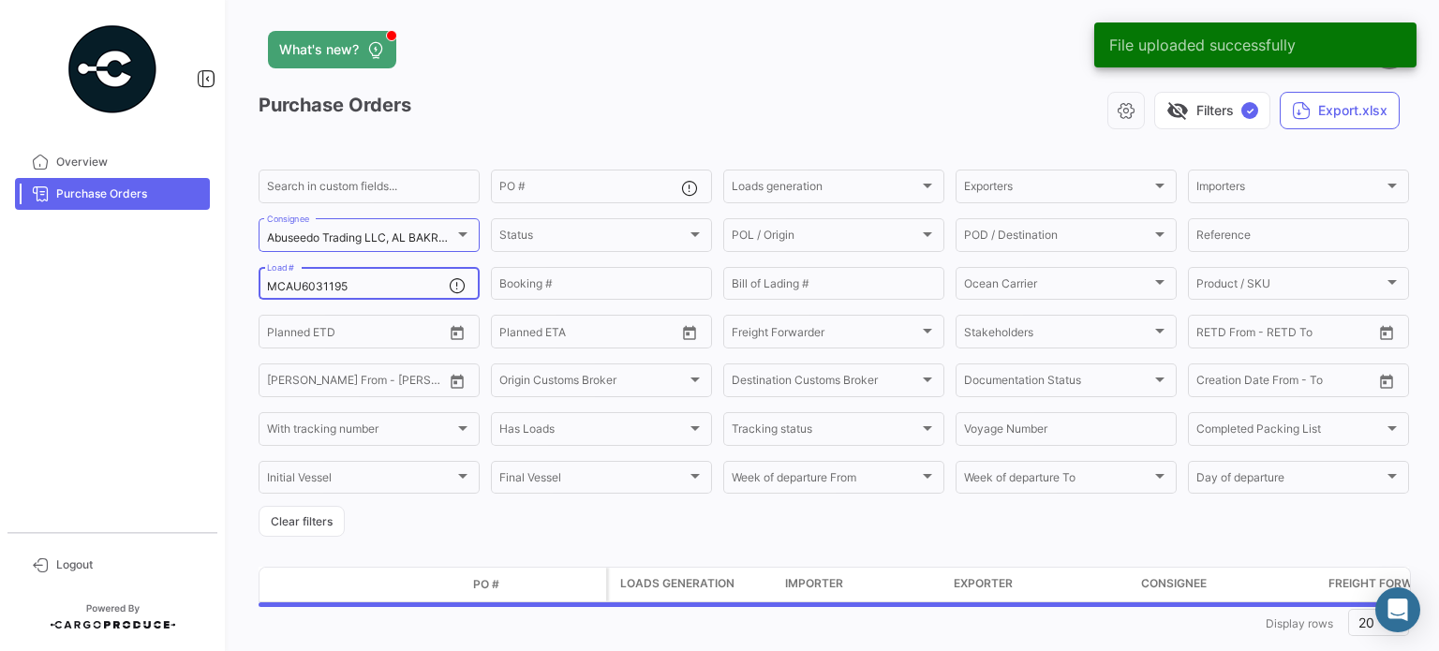
click at [326, 284] on input "MCAU6031195" at bounding box center [358, 286] width 182 height 13
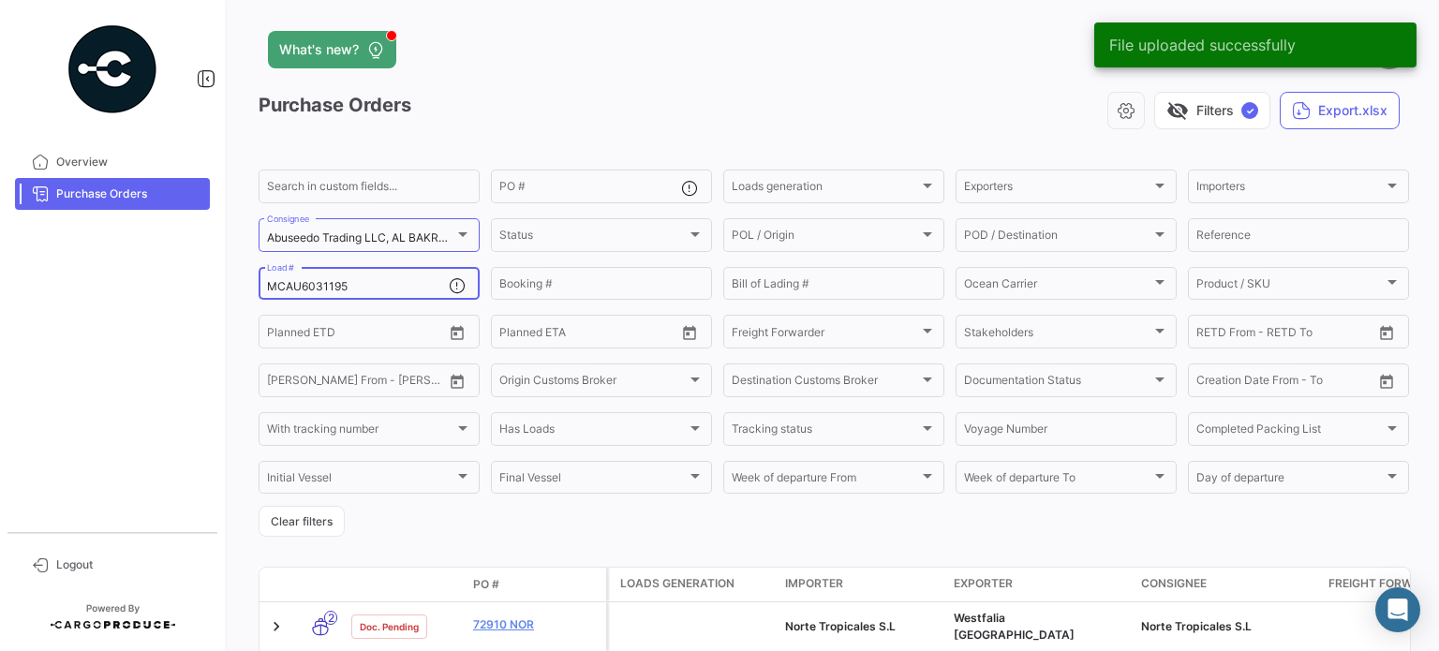
click at [326, 284] on input "MCAU6031195" at bounding box center [358, 286] width 182 height 13
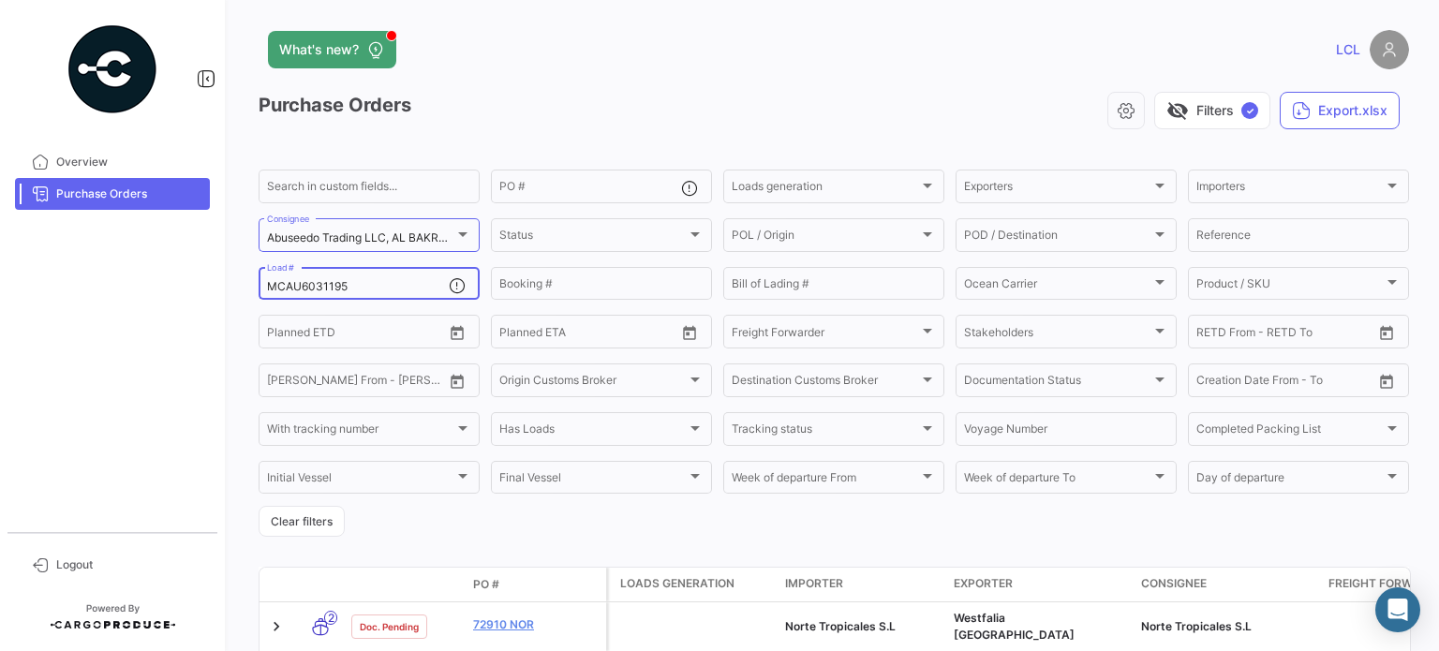
click at [326, 292] on input "MCAU6031195" at bounding box center [358, 286] width 182 height 13
click at [326, 292] on input "MRFU" at bounding box center [358, 286] width 182 height 13
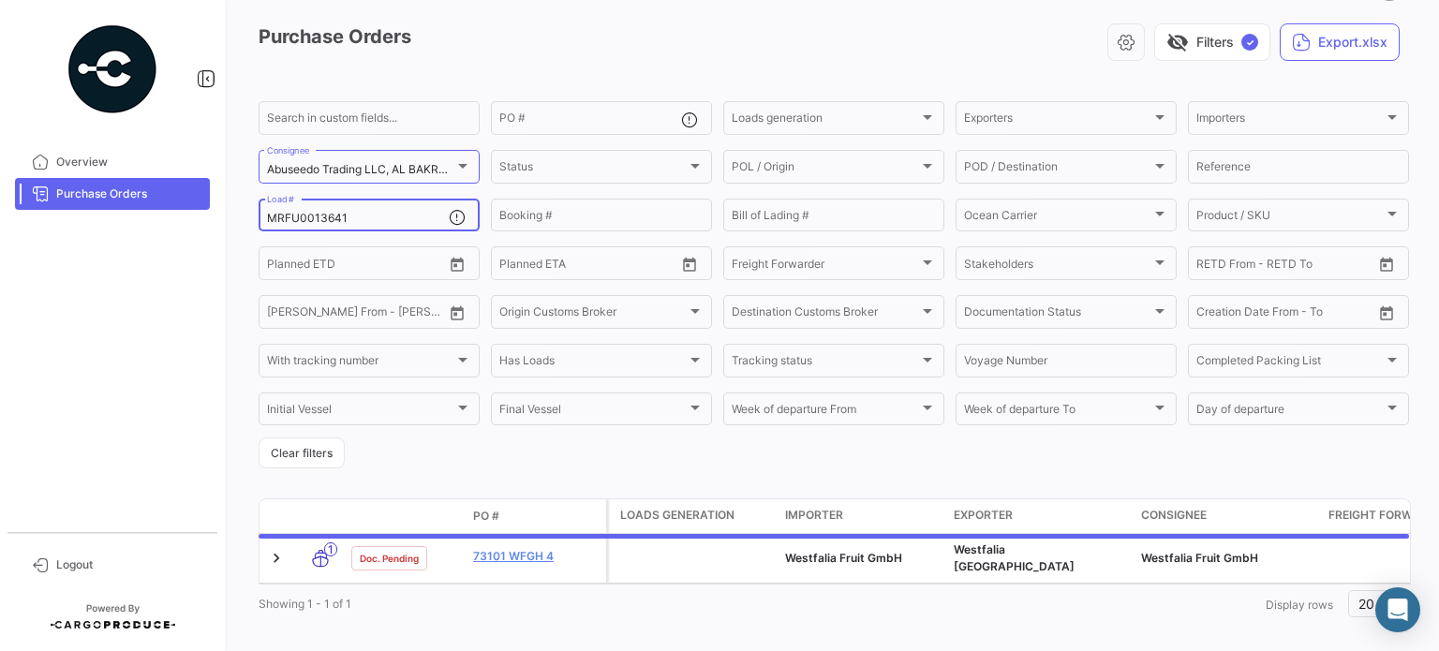
scroll to position [94, 0]
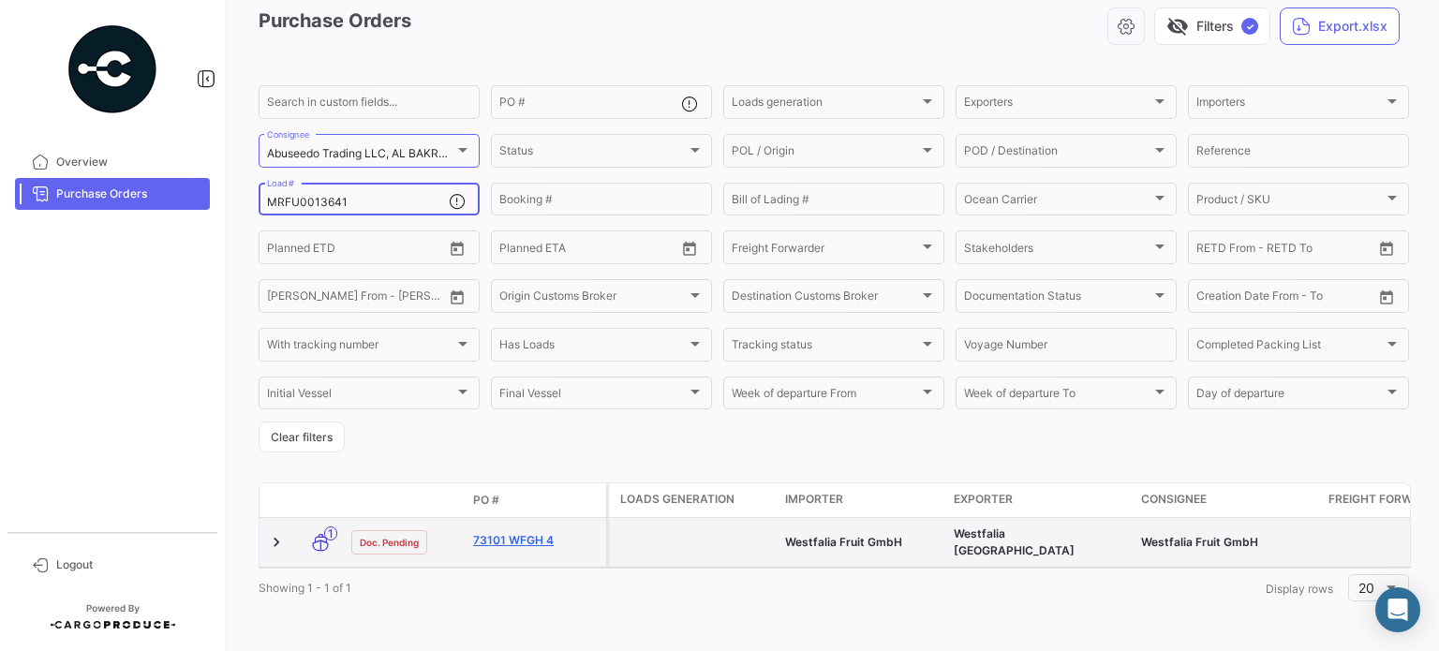
type input "MRFU0013641"
click at [510, 534] on link "73101 WFGH 4" at bounding box center [536, 540] width 126 height 17
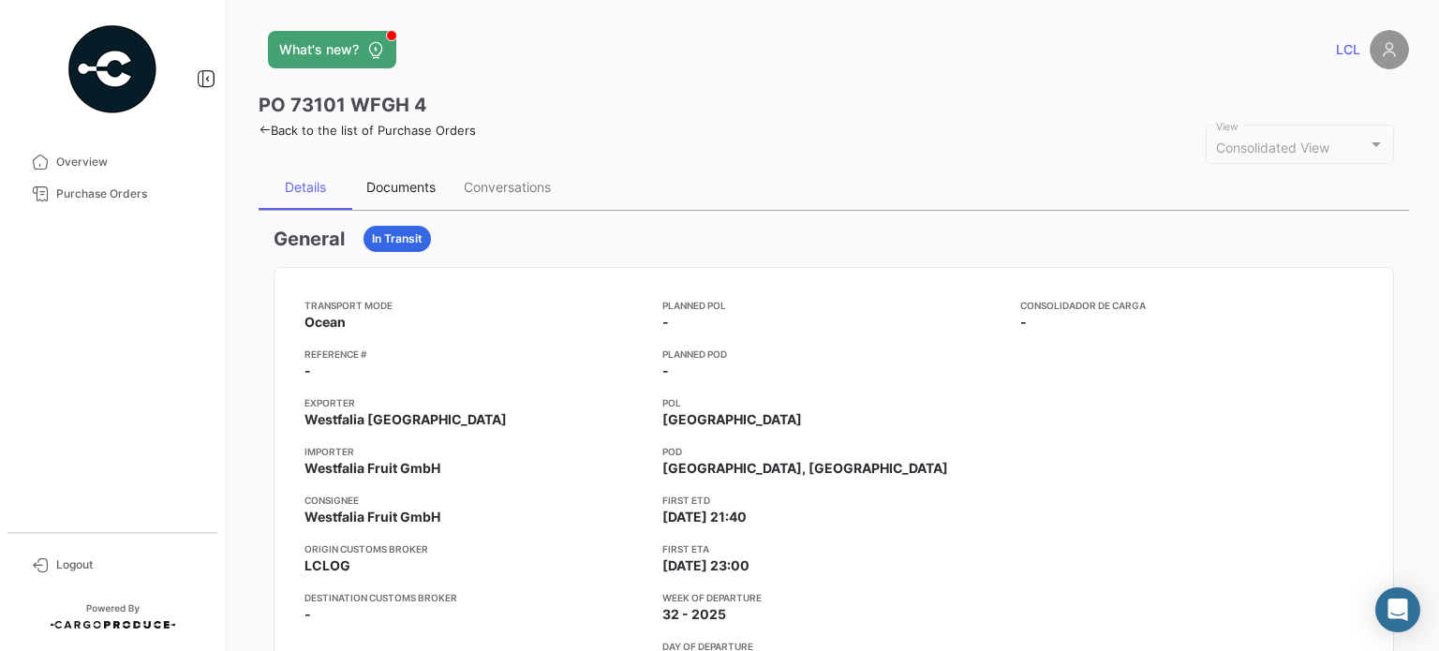
click at [405, 189] on div "Documents" at bounding box center [400, 187] width 69 height 16
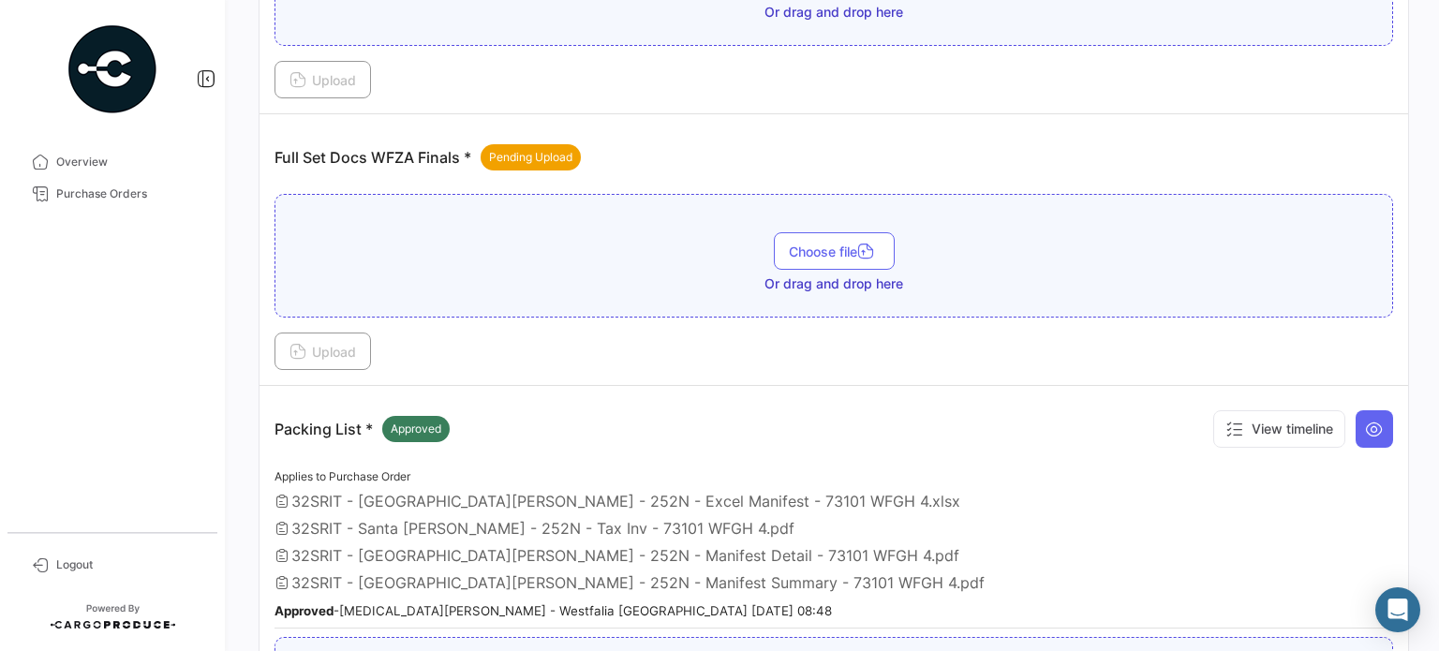
scroll to position [656, 0]
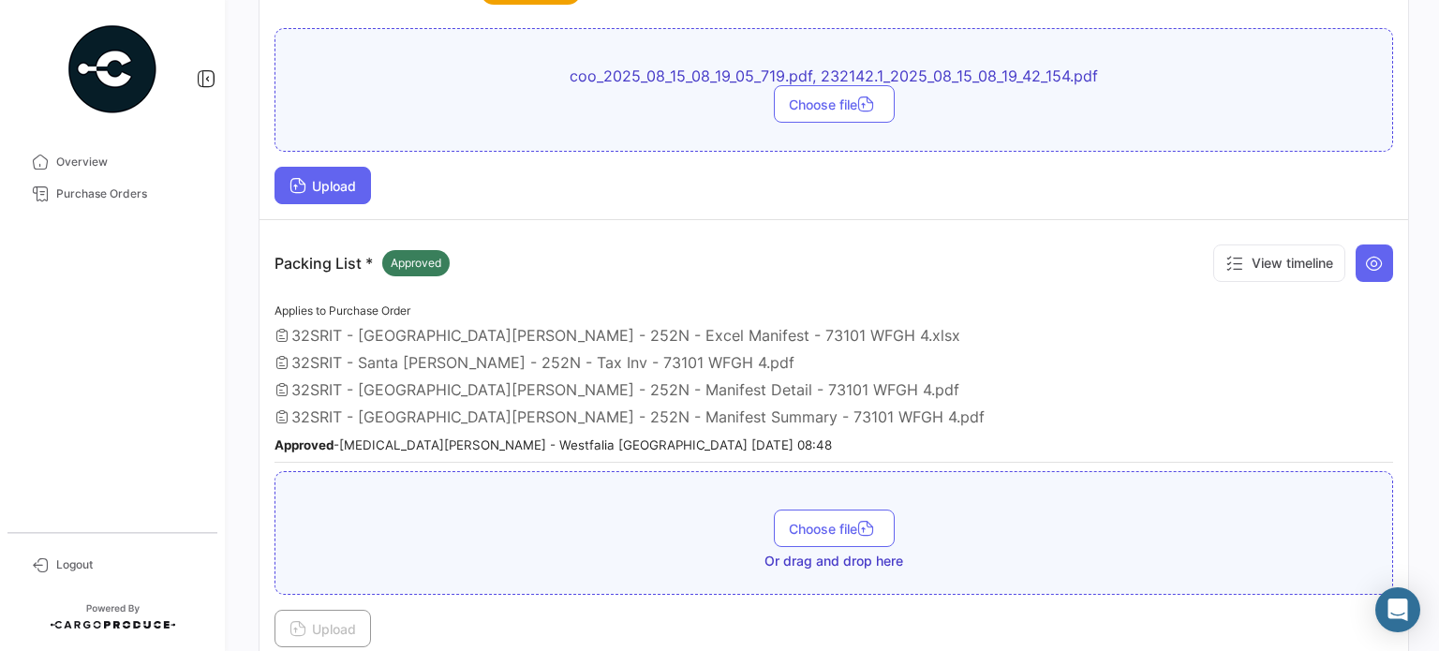
click at [327, 178] on span "Upload" at bounding box center [322, 186] width 67 height 16
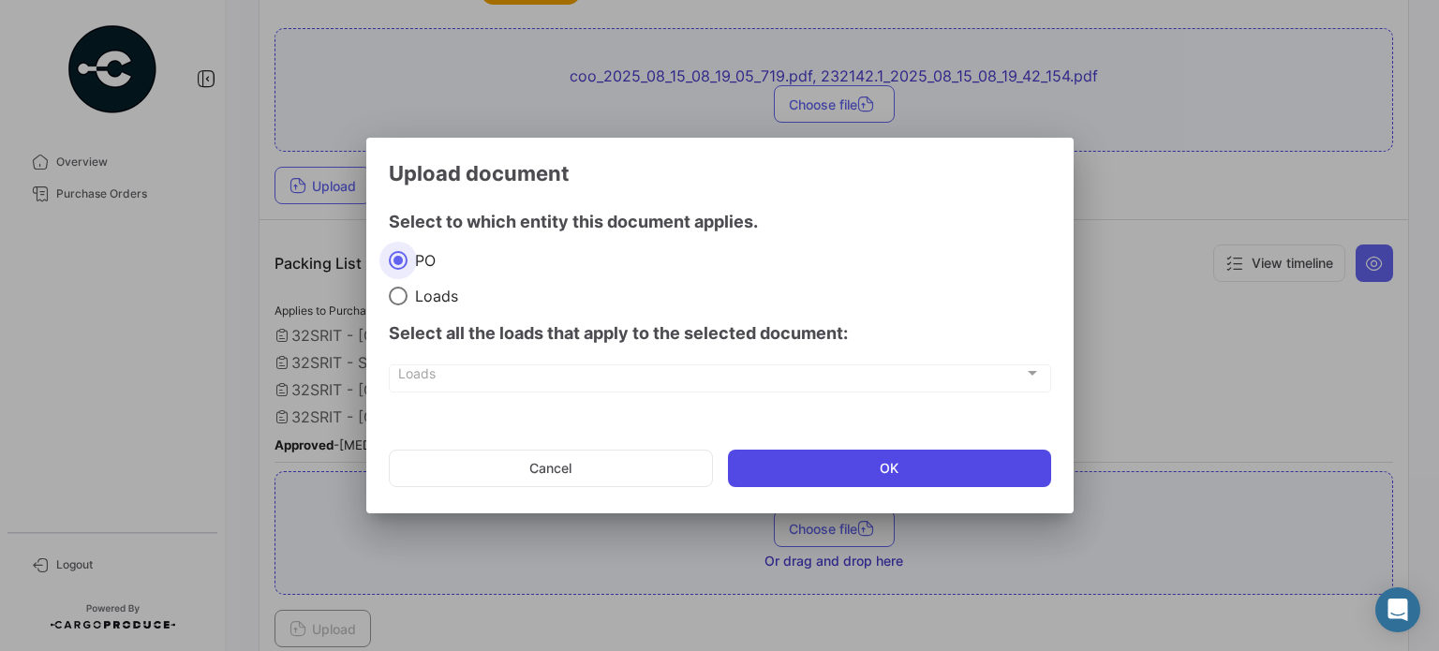
click at [858, 466] on button "OK" at bounding box center [889, 468] width 323 height 37
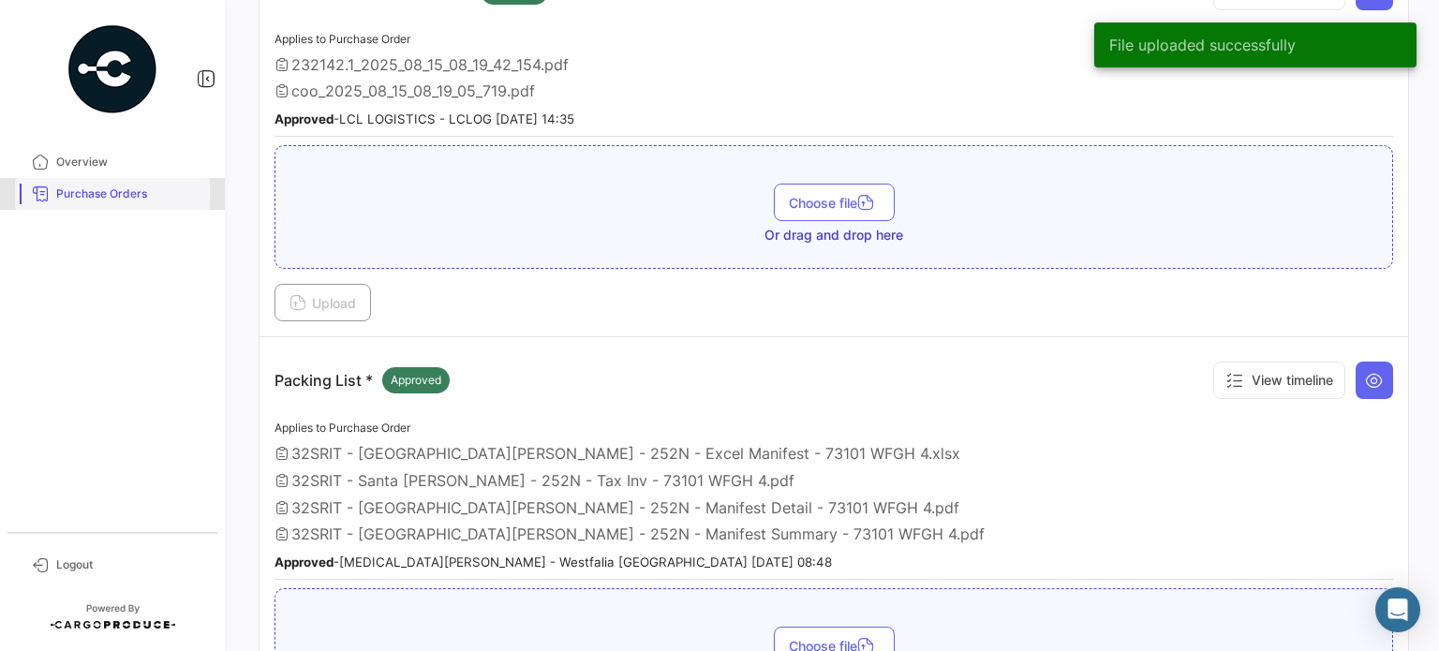
click at [126, 200] on span "Purchase Orders" at bounding box center [129, 193] width 146 height 17
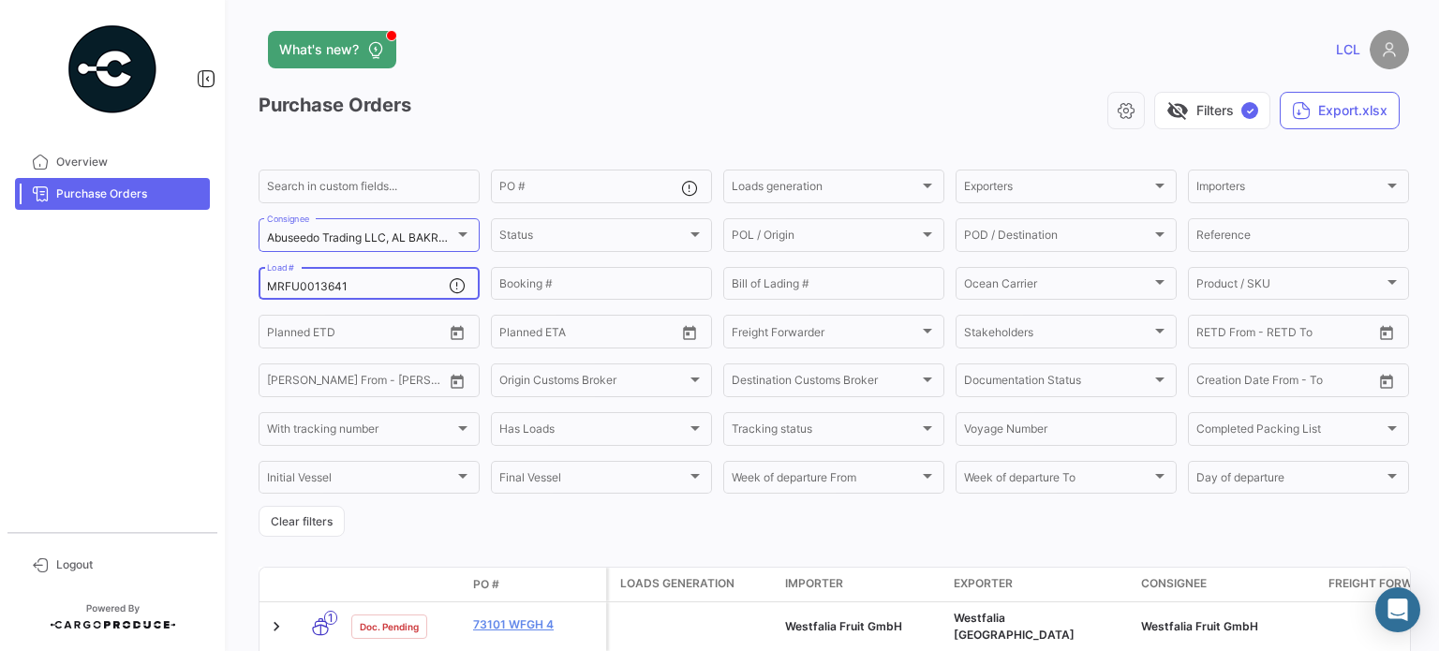
click at [332, 288] on input "MRFU0013641" at bounding box center [358, 286] width 182 height 13
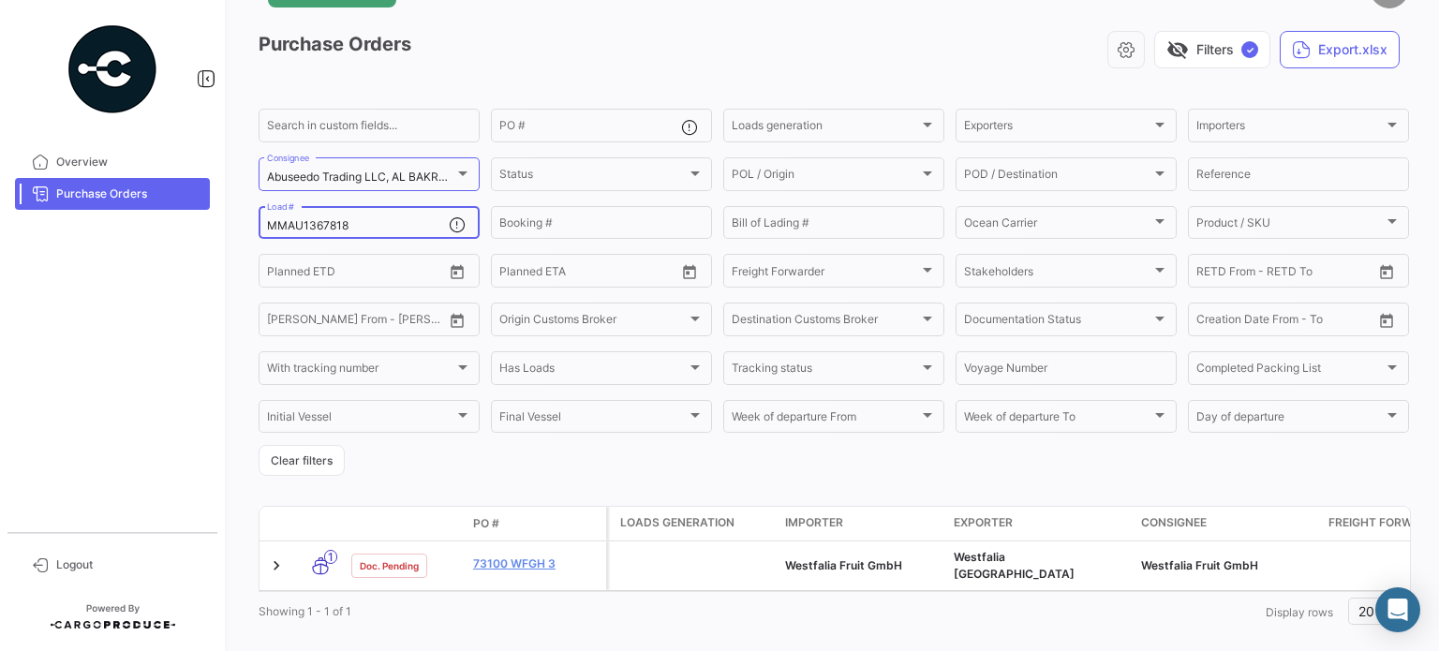
scroll to position [94, 0]
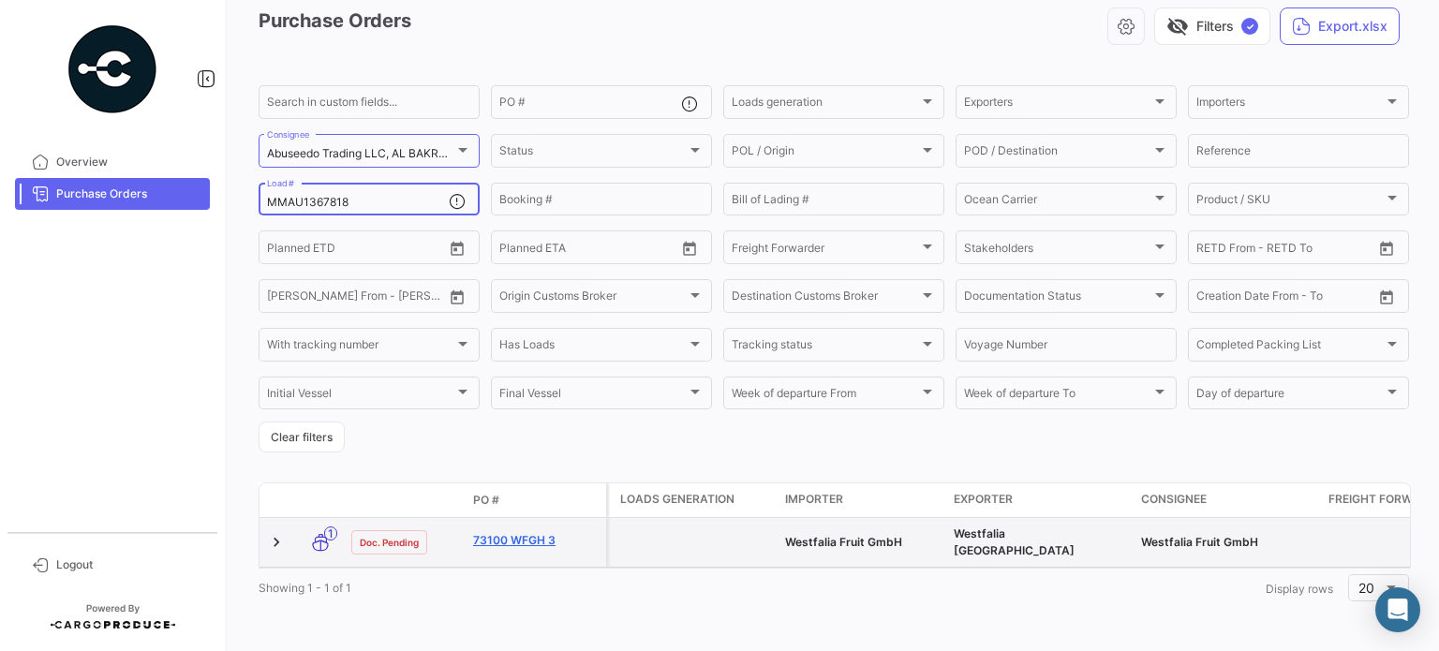
type input "MMAU1367818"
click at [523, 532] on link "73100 WFGH 3" at bounding box center [536, 540] width 126 height 17
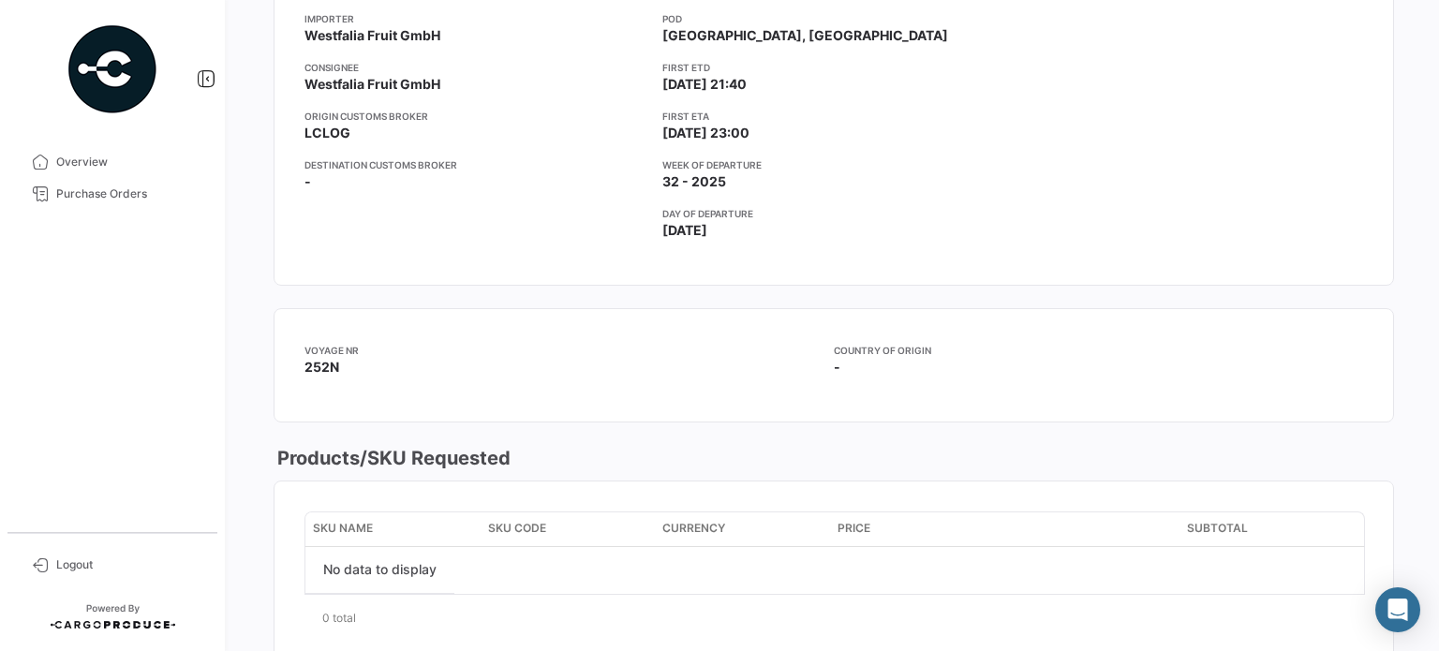
scroll to position [187, 0]
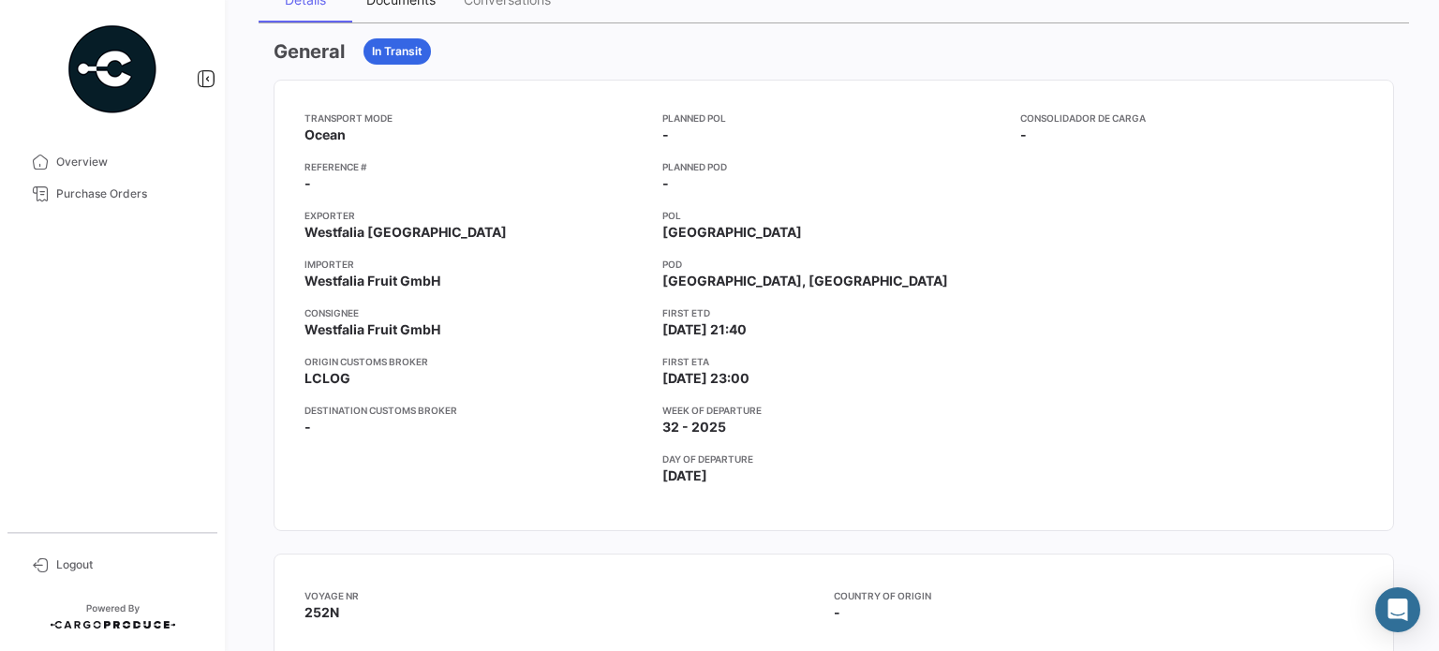
click at [420, 5] on div "Documents" at bounding box center [400, 0] width 69 height 16
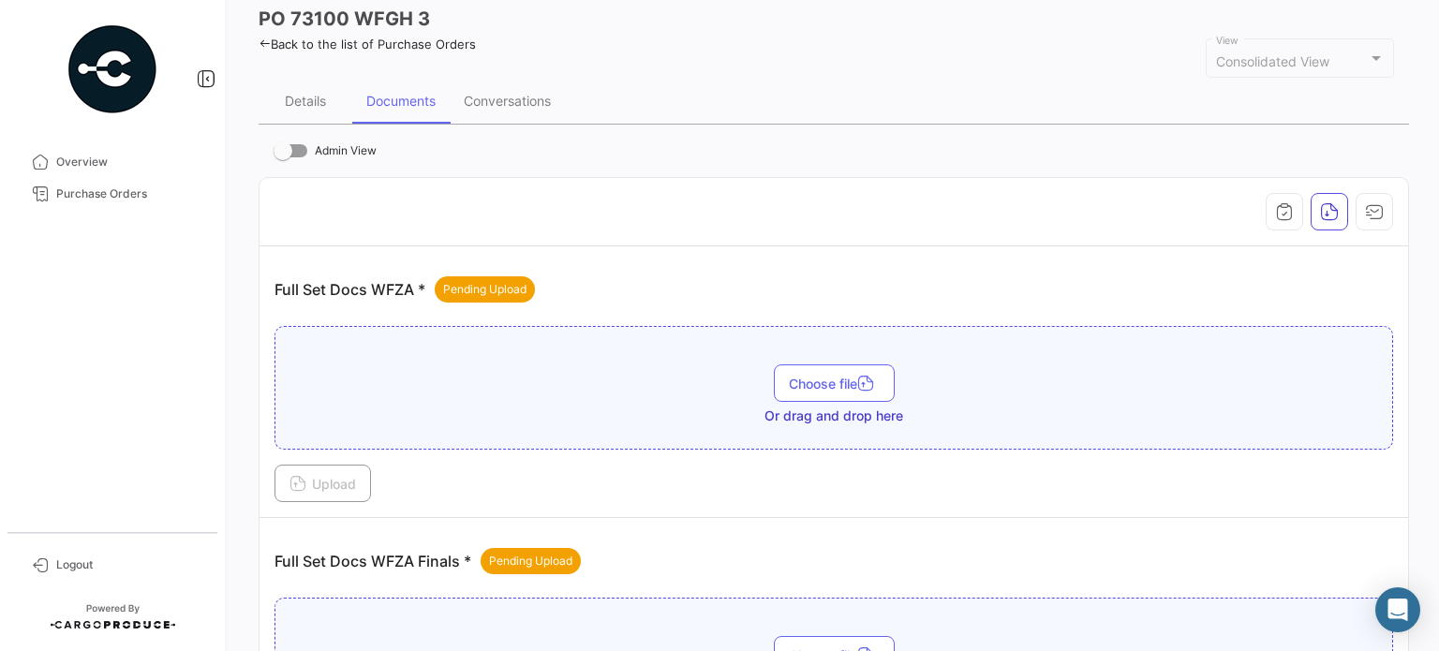
scroll to position [375, 0]
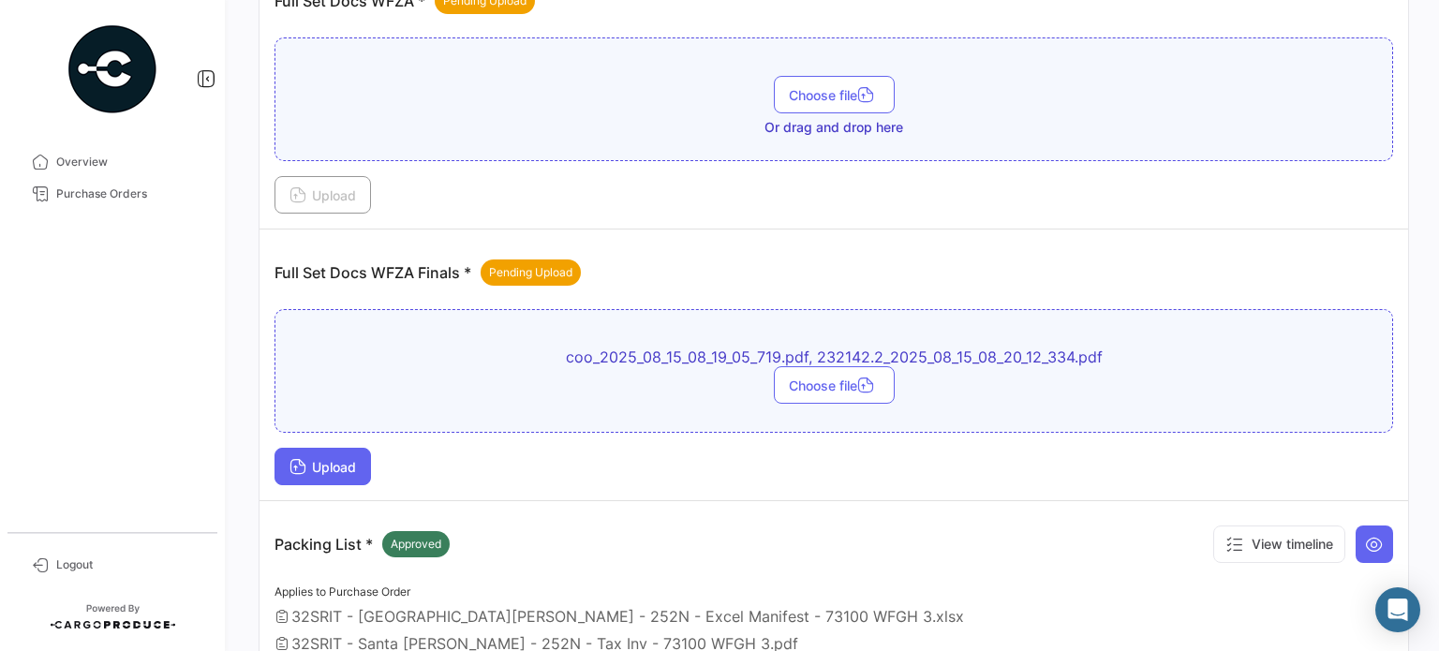
click at [339, 460] on span "Upload" at bounding box center [322, 467] width 67 height 16
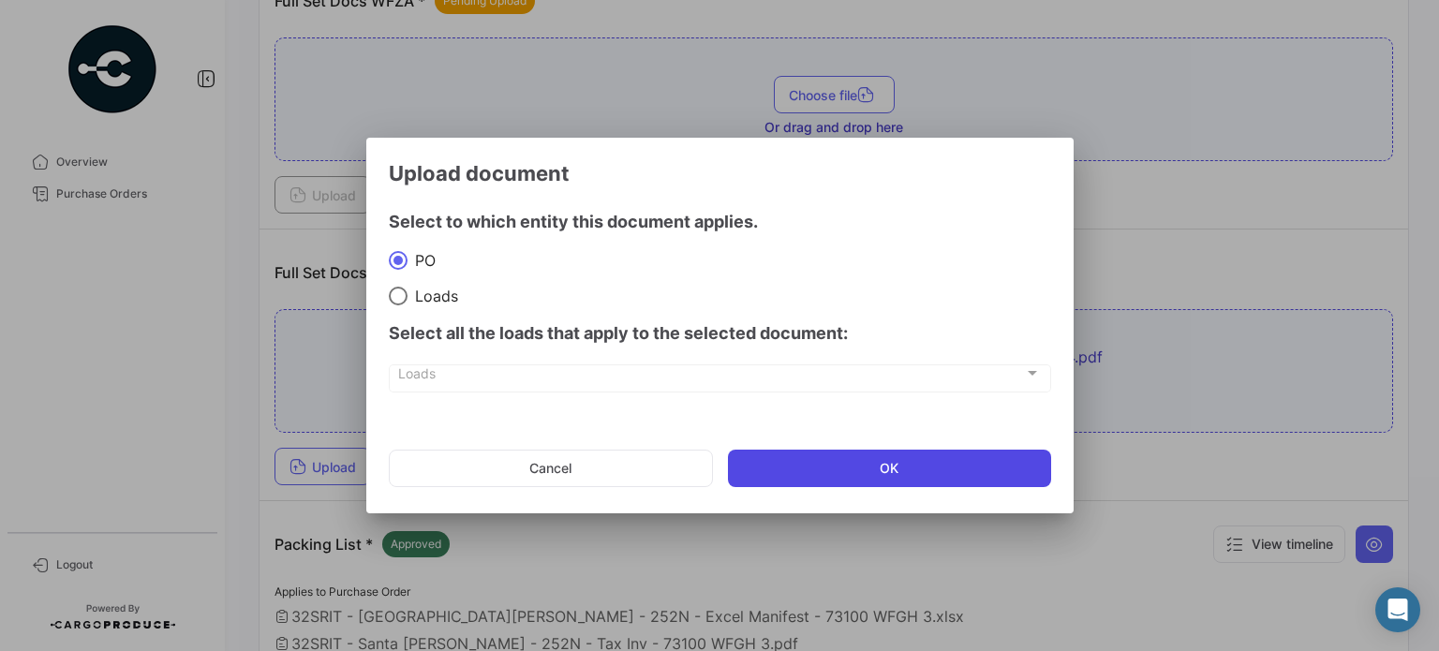
click at [836, 479] on button "OK" at bounding box center [889, 468] width 323 height 37
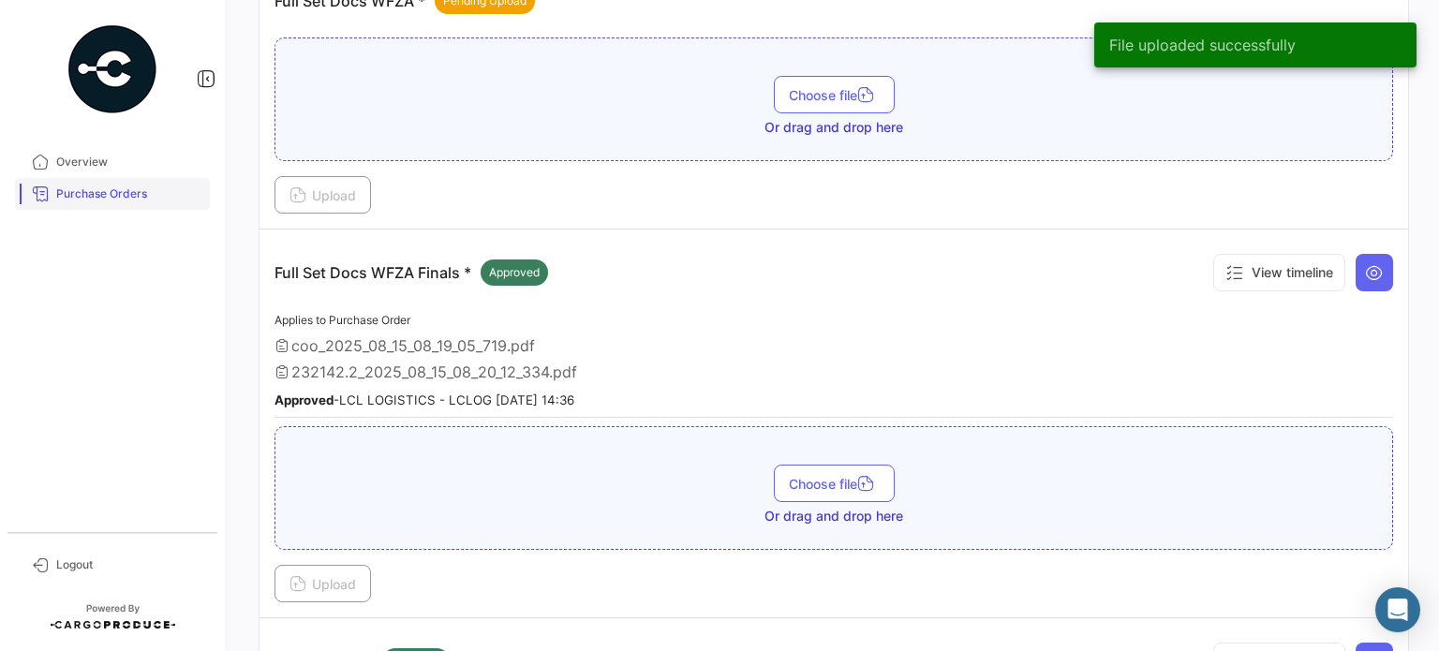
click at [75, 203] on link "Purchase Orders" at bounding box center [112, 194] width 195 height 32
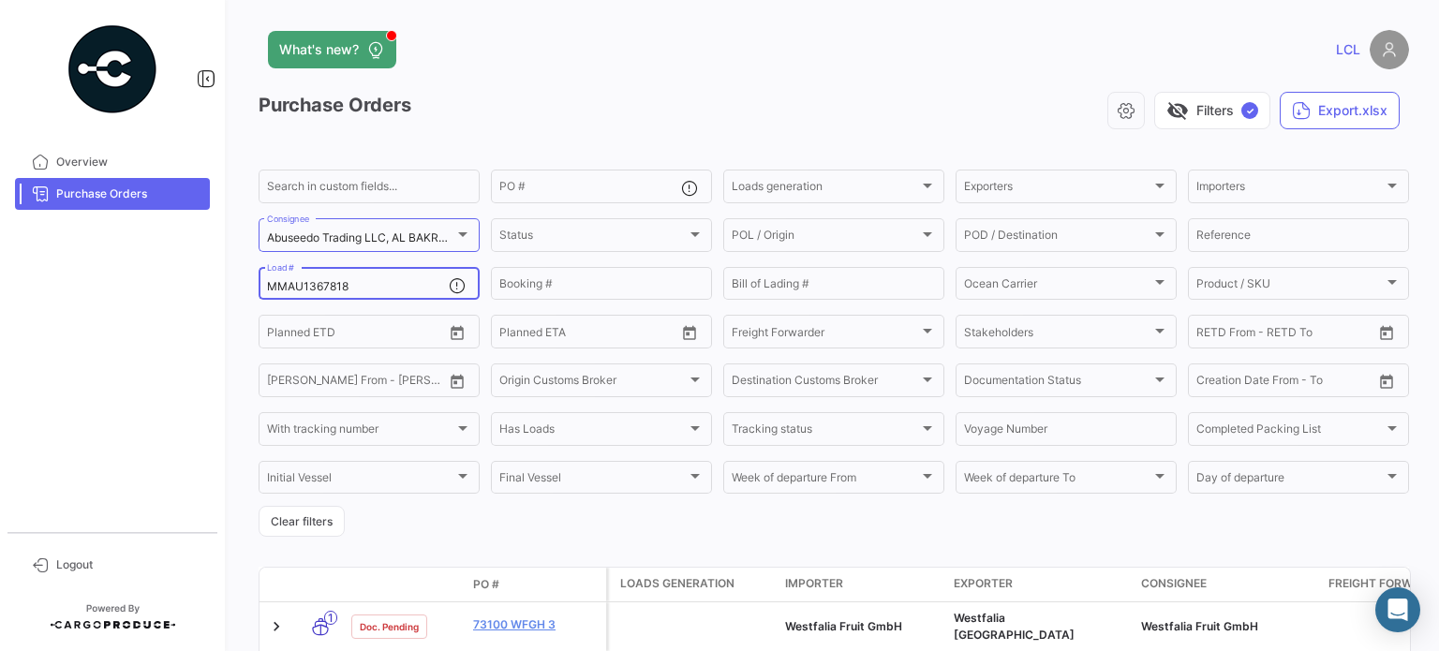
click at [314, 292] on input "MMAU1367818" at bounding box center [358, 286] width 182 height 13
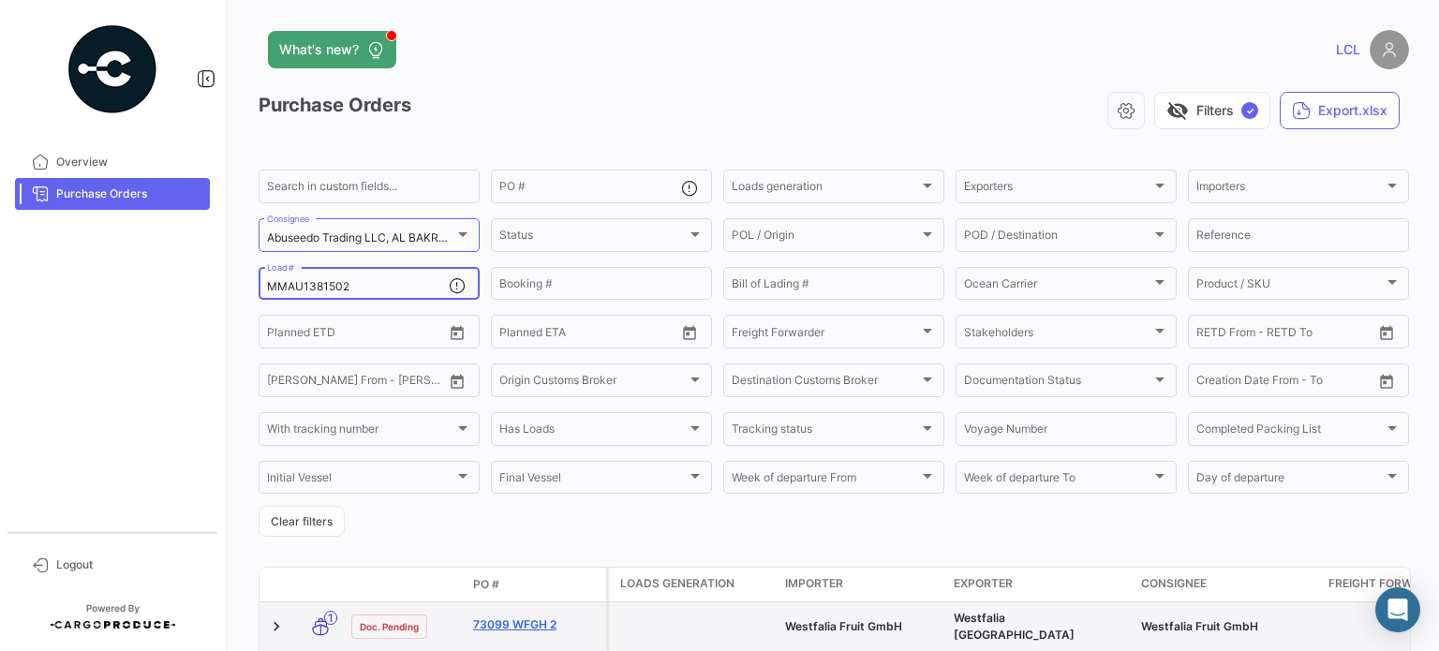
type input "MMAU1381502"
click at [523, 621] on link "73099 WFGH 2" at bounding box center [536, 624] width 126 height 17
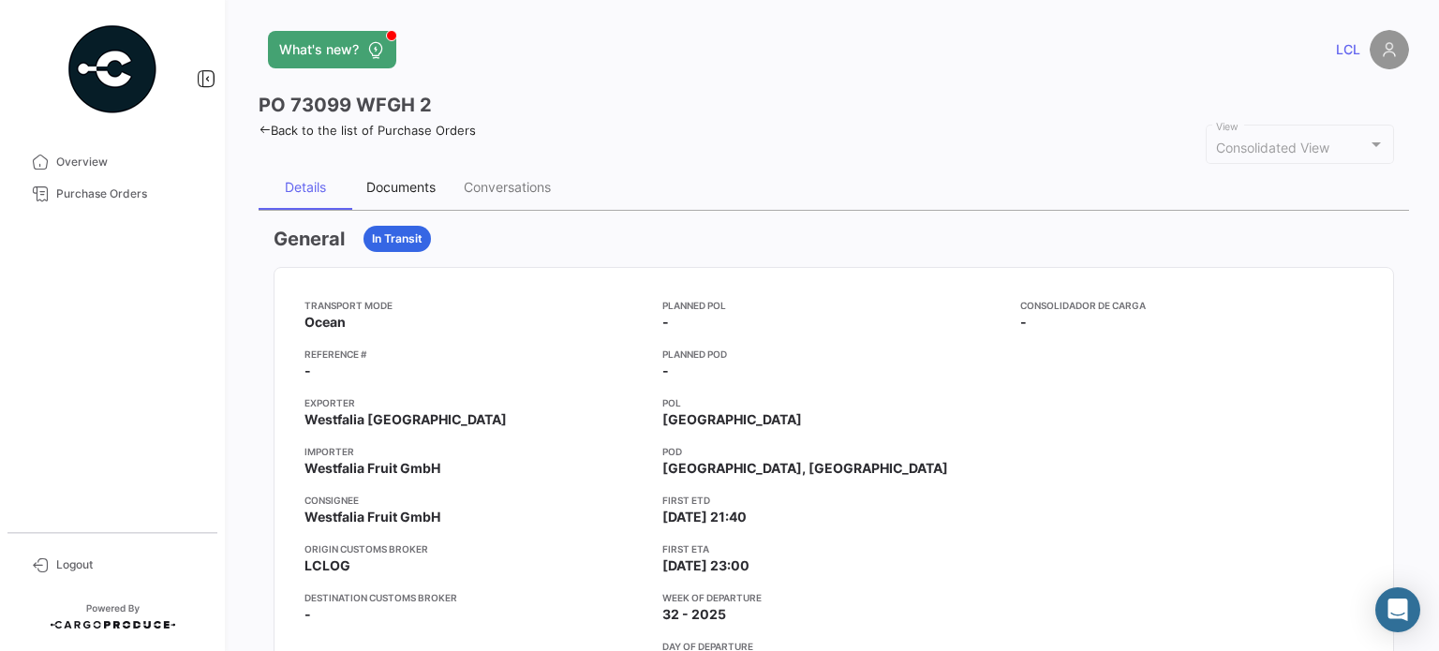
click at [421, 181] on div "Documents" at bounding box center [400, 187] width 69 height 16
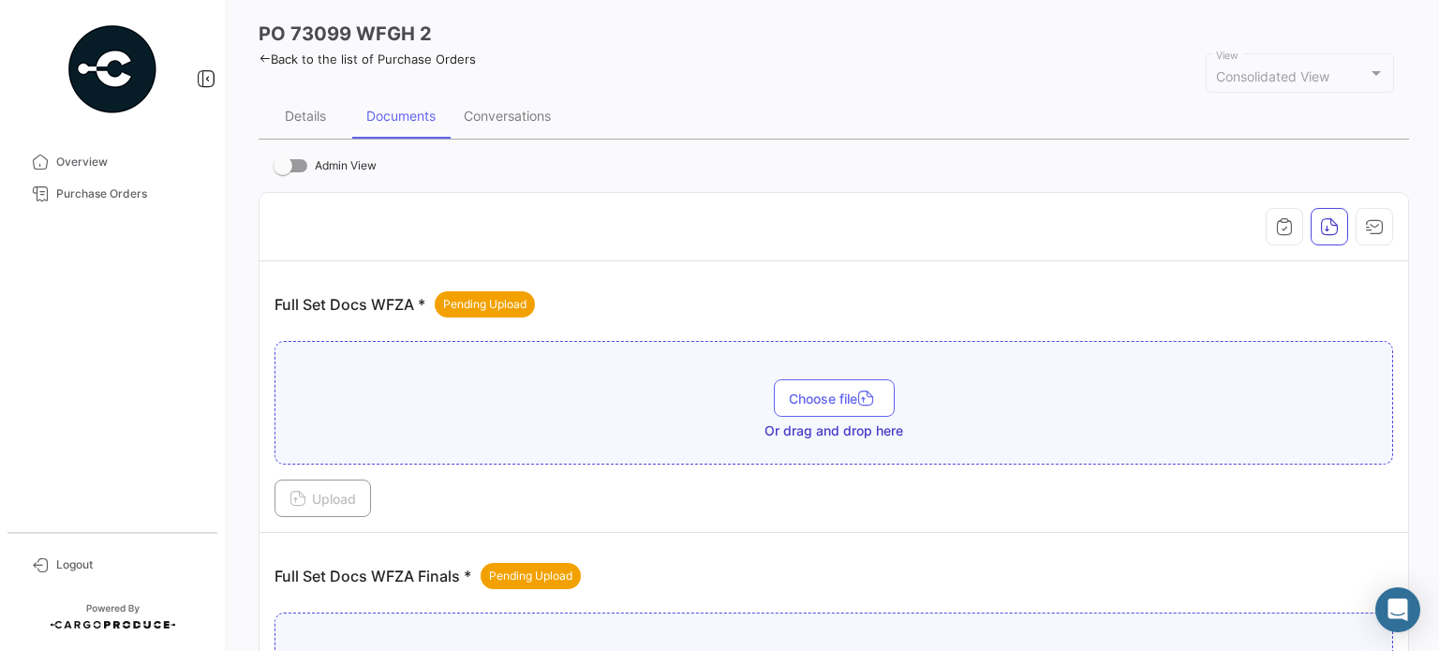
scroll to position [375, 0]
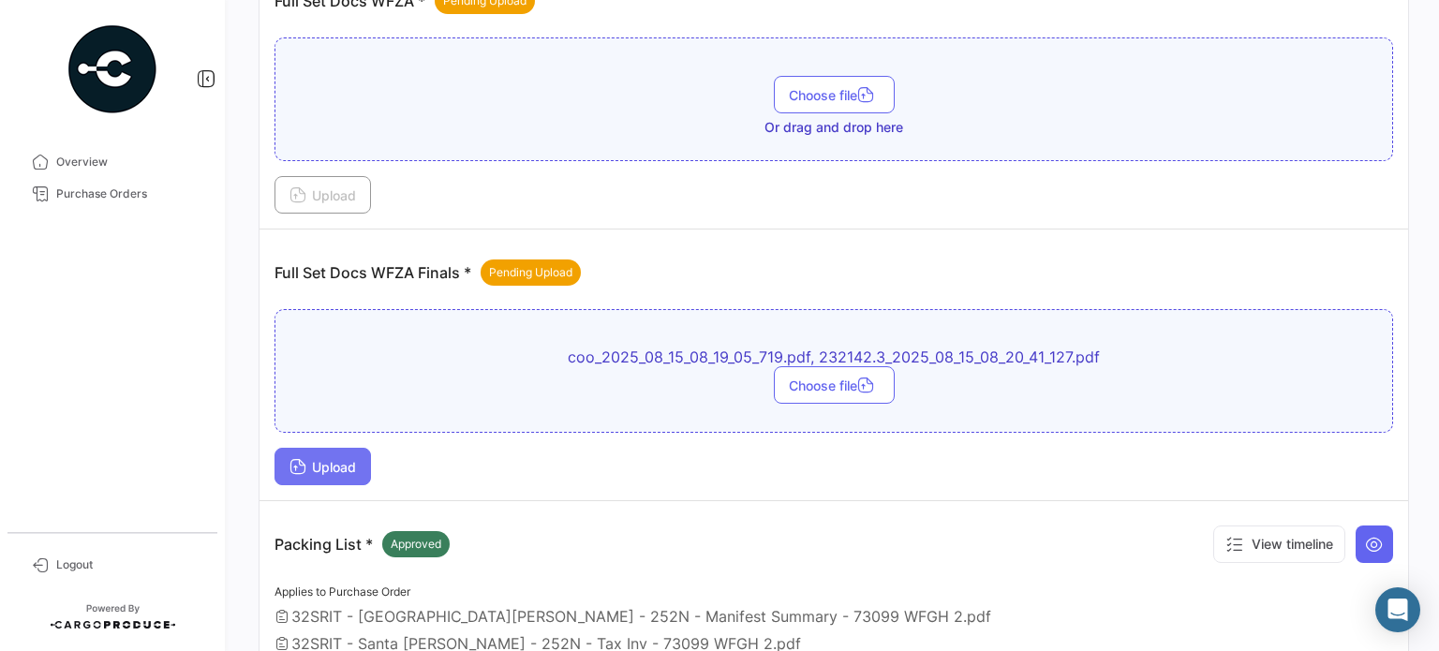
click at [327, 459] on span "Upload" at bounding box center [322, 467] width 67 height 16
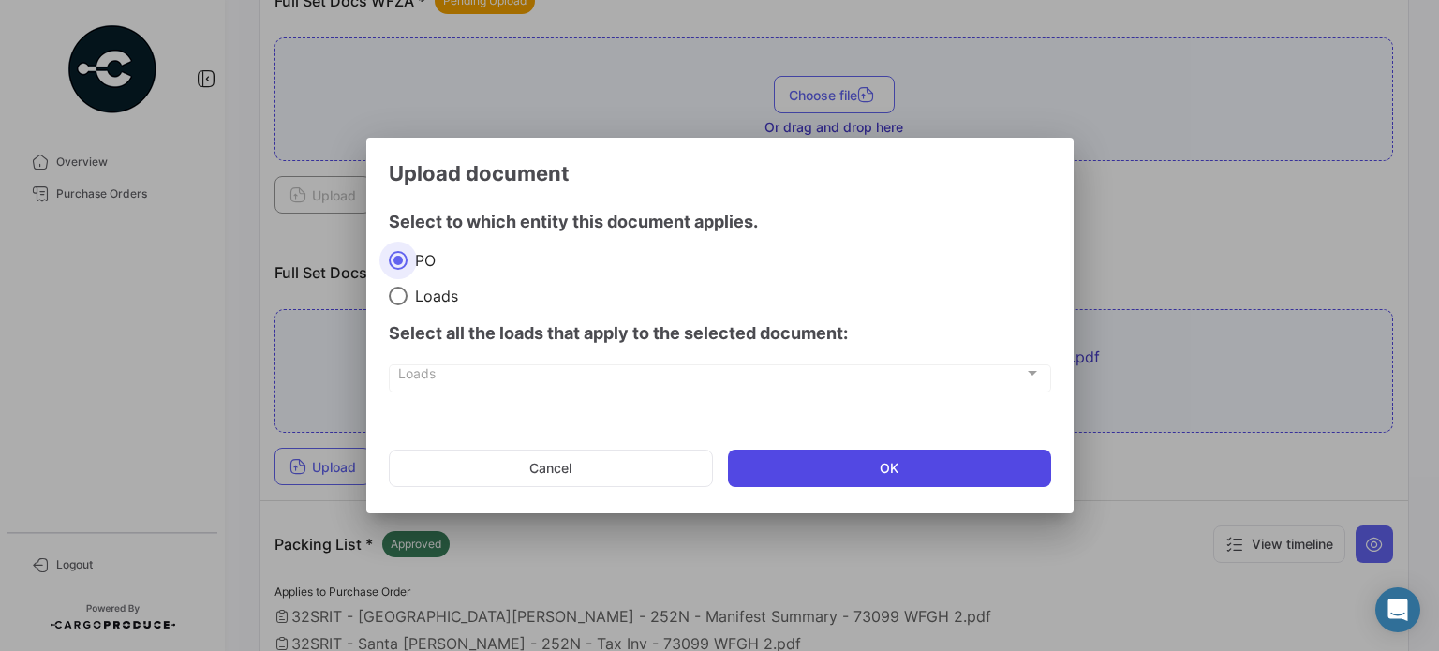
click at [860, 460] on button "OK" at bounding box center [889, 468] width 323 height 37
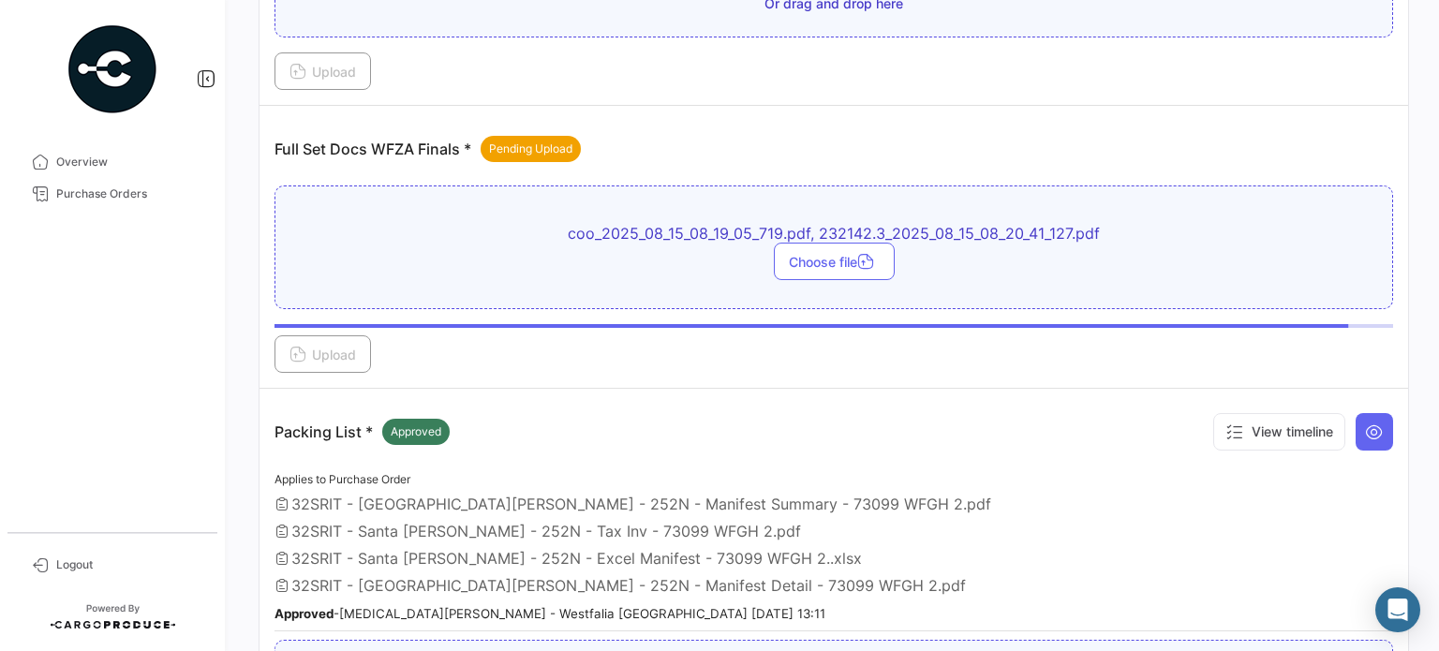
scroll to position [494, 0]
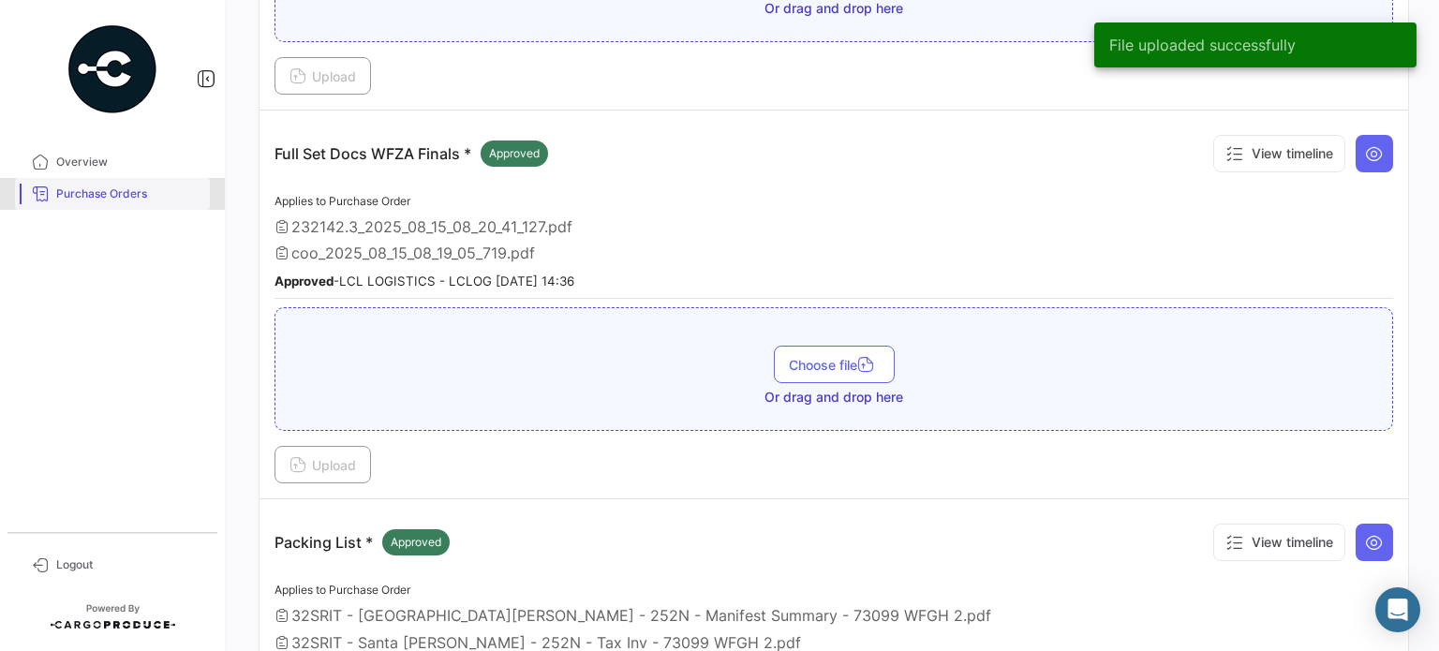
click at [67, 201] on span "Purchase Orders" at bounding box center [129, 193] width 146 height 17
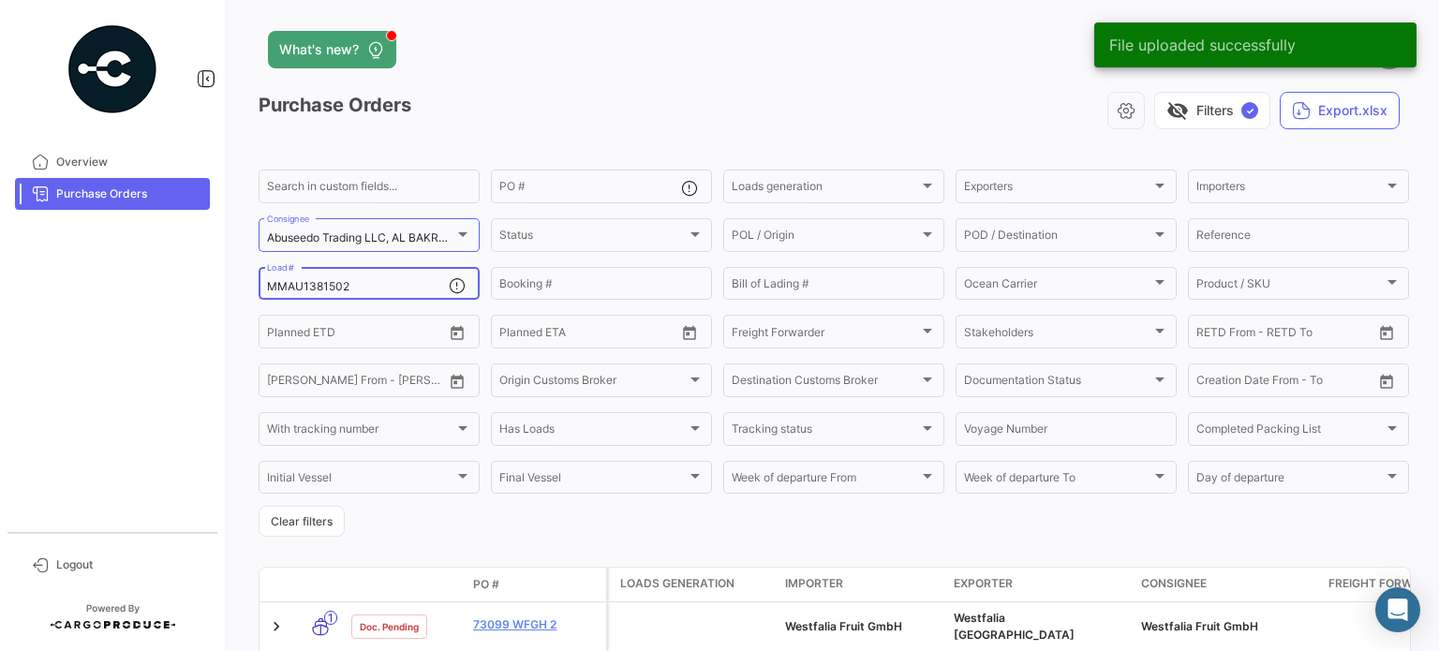
click at [317, 292] on input "MMAU1381502" at bounding box center [358, 286] width 182 height 13
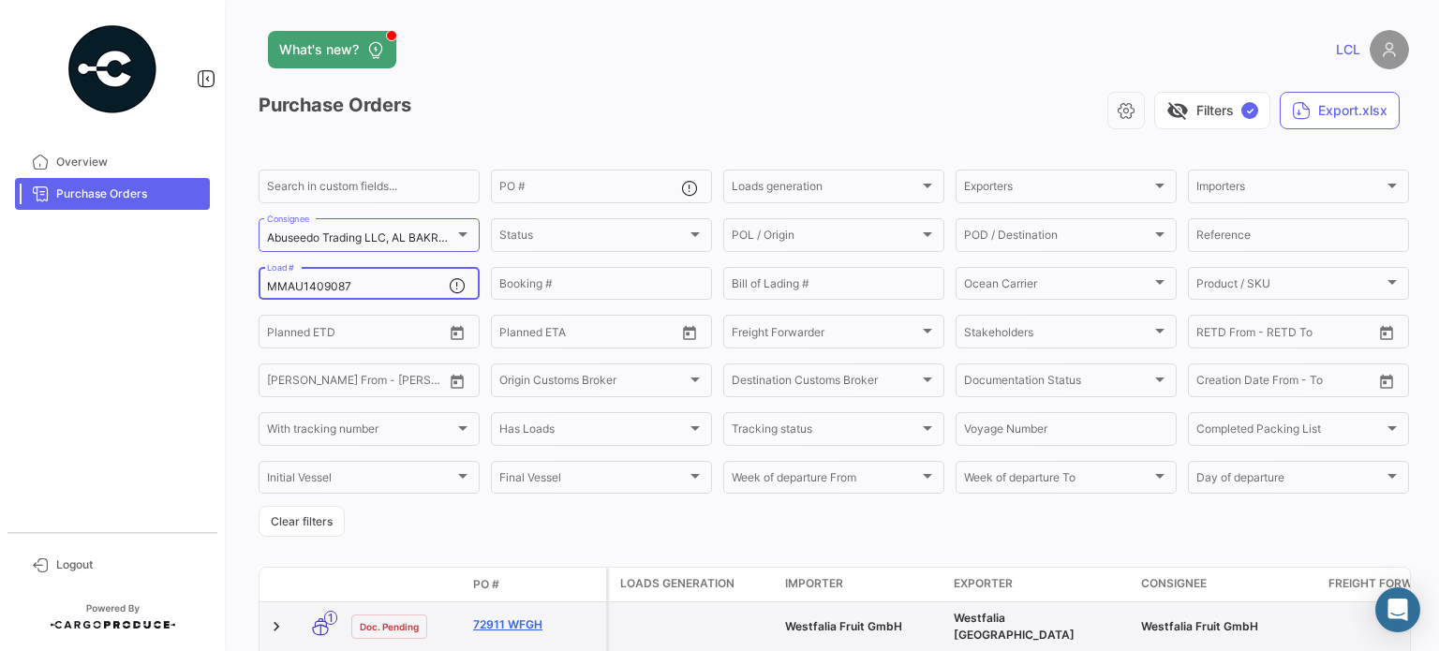
type input "MMAU1409087"
click at [526, 623] on link "72911 WFGH" at bounding box center [536, 624] width 126 height 17
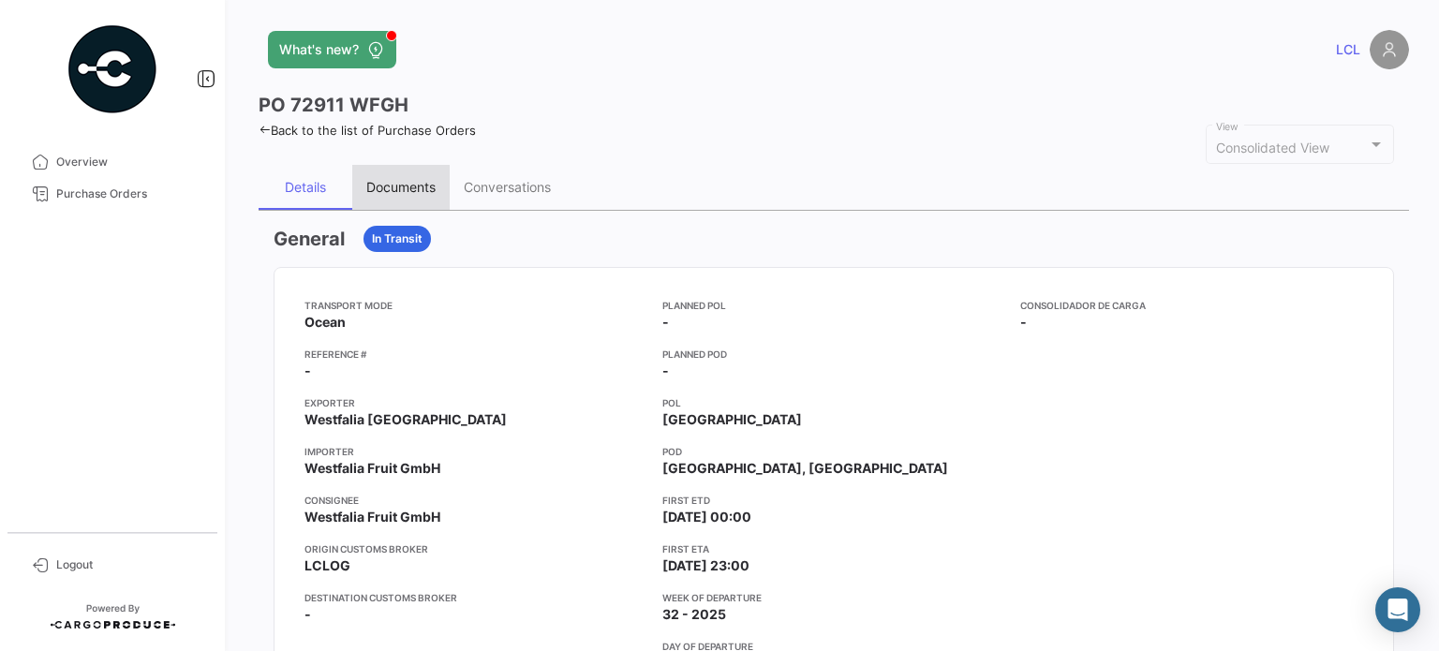
click at [413, 187] on div "Documents" at bounding box center [400, 187] width 69 height 16
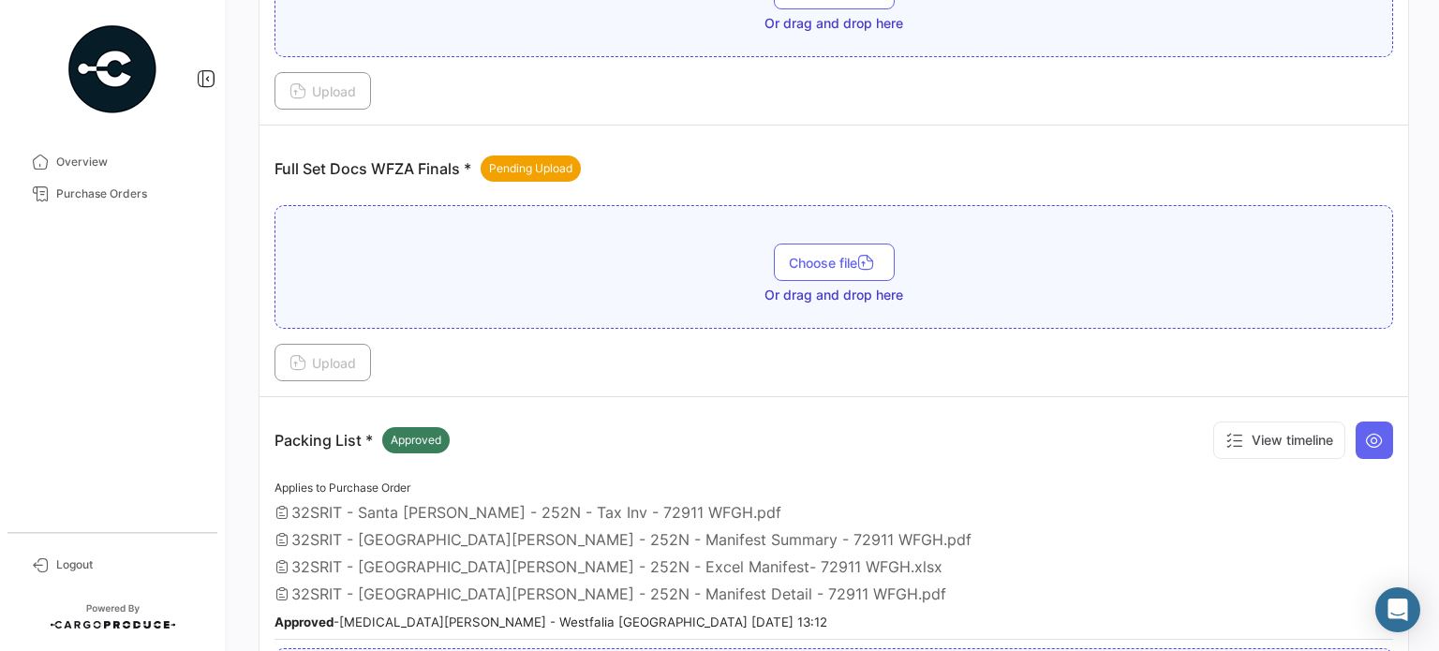
scroll to position [562, 0]
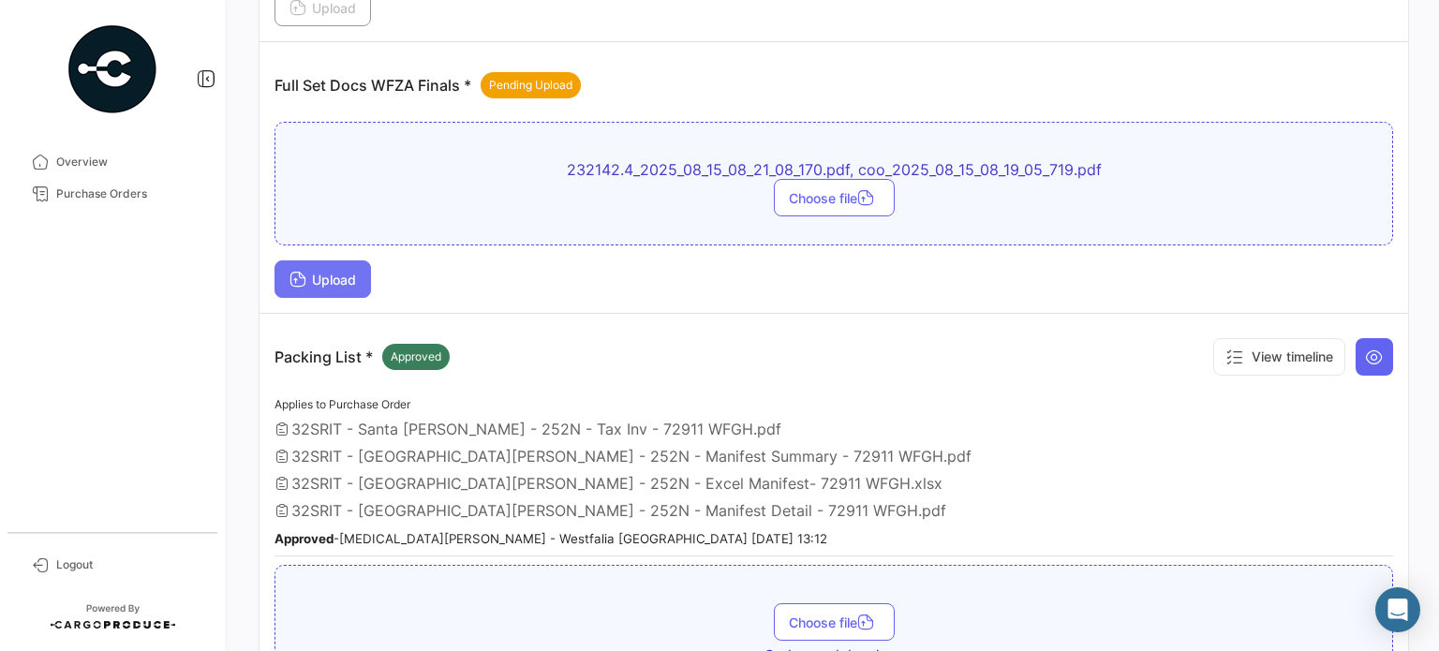
click at [327, 279] on span "Upload" at bounding box center [322, 280] width 67 height 16
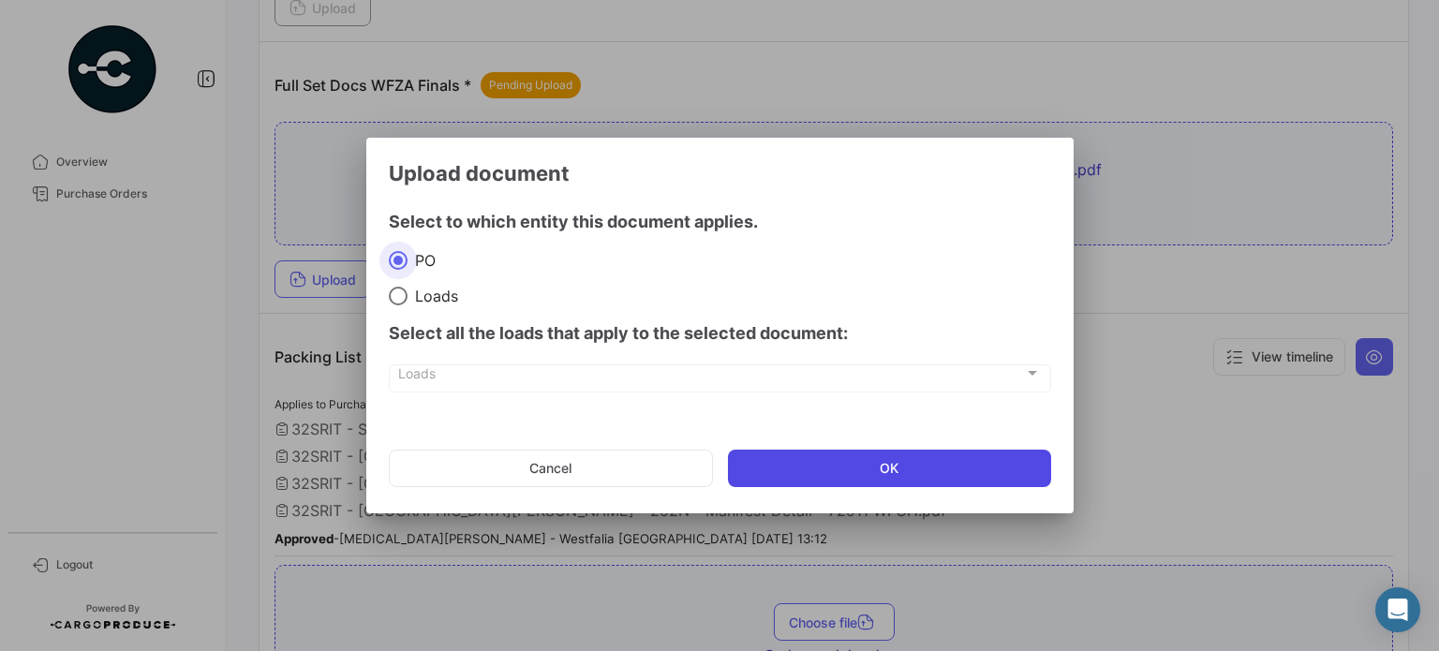
click at [819, 466] on button "OK" at bounding box center [889, 468] width 323 height 37
